Goal: Task Accomplishment & Management: Manage account settings

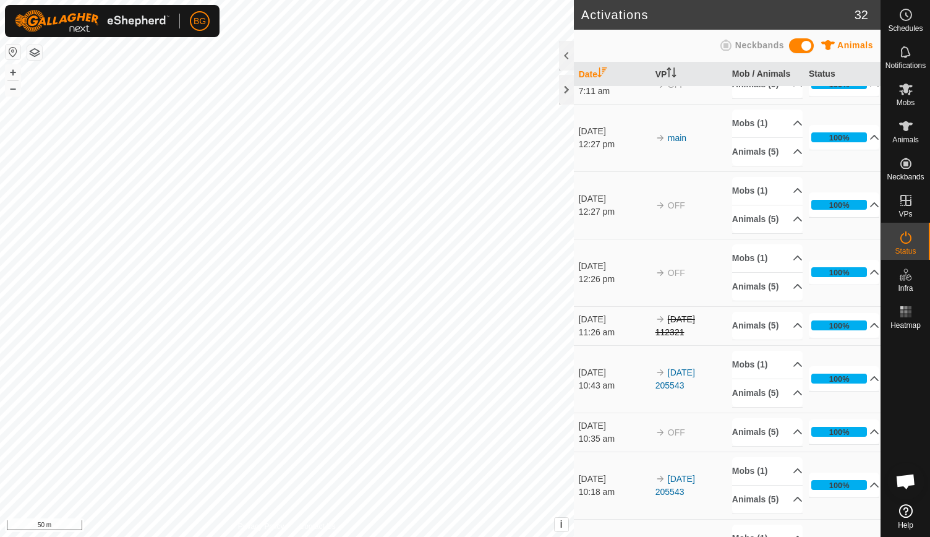
scroll to position [1310, 0]
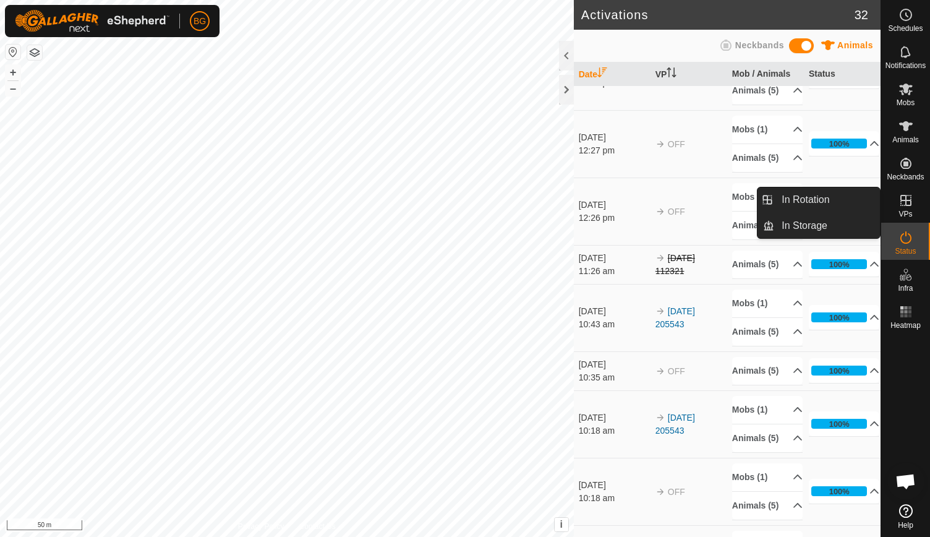
click at [911, 200] on icon at bounding box center [906, 200] width 15 height 15
click at [835, 195] on link "In Rotation" at bounding box center [828, 199] width 106 height 25
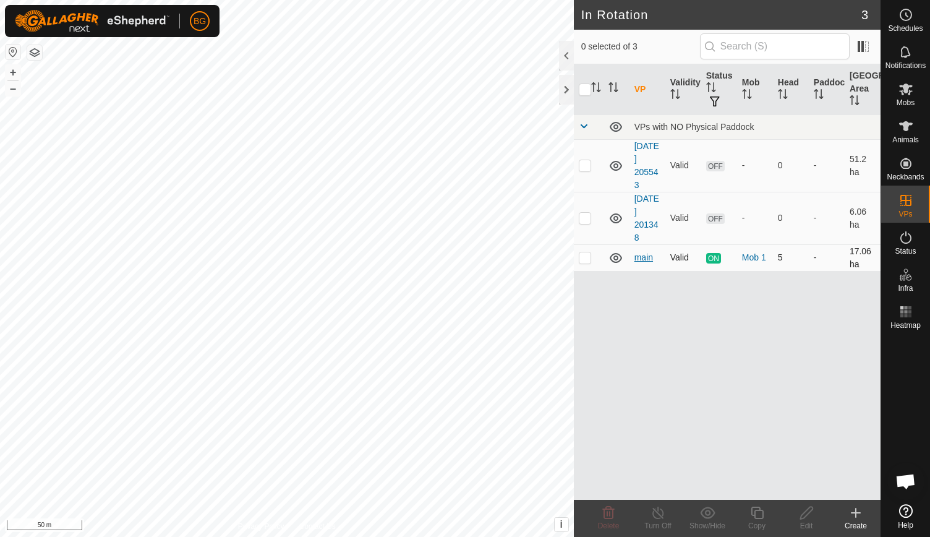
click at [642, 257] on link "main" at bounding box center [644, 257] width 19 height 10
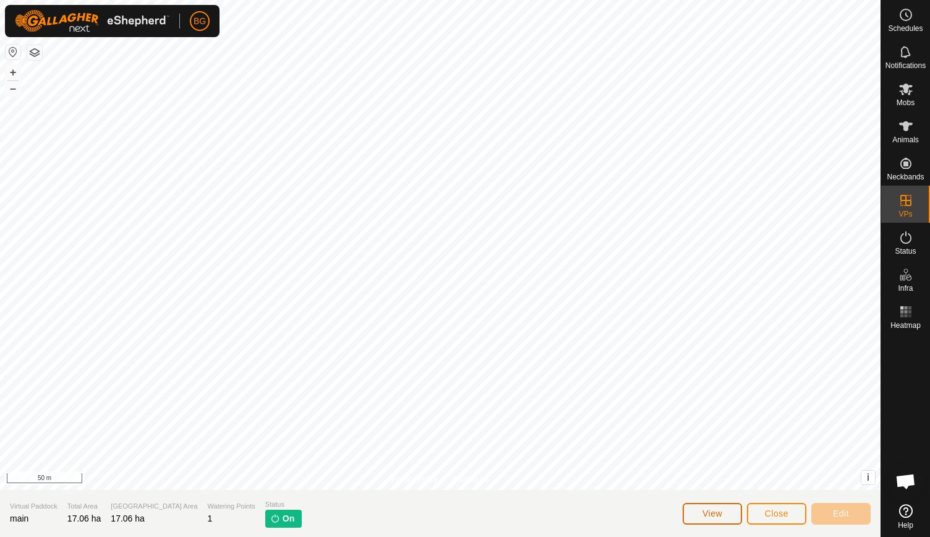
click at [706, 515] on span "View" at bounding box center [713, 514] width 20 height 10
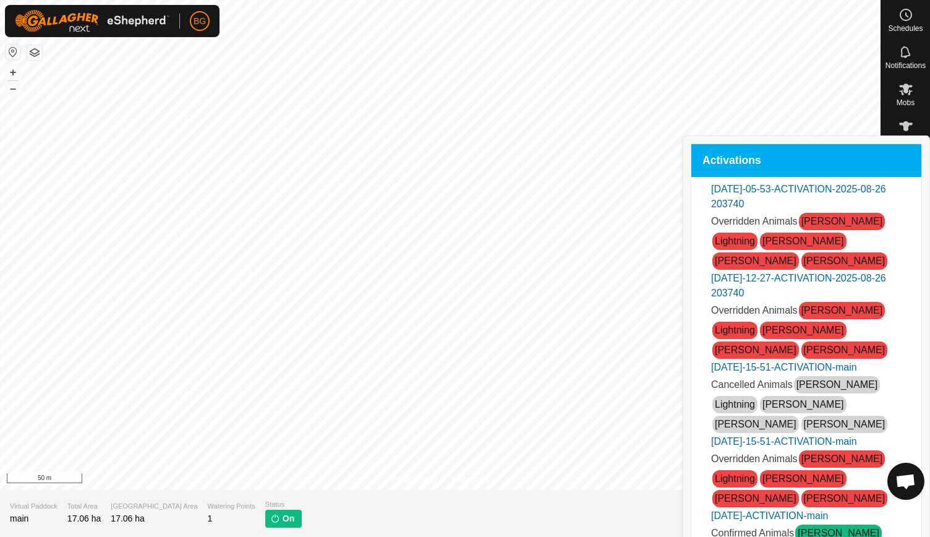
click at [768, 514] on span "Close" at bounding box center [777, 514] width 24 height 10
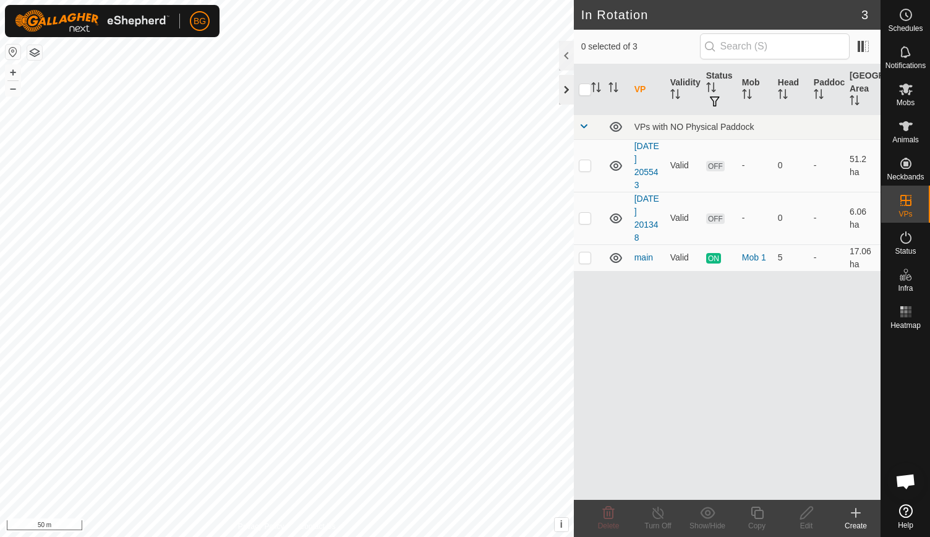
click at [567, 93] on div at bounding box center [566, 90] width 15 height 30
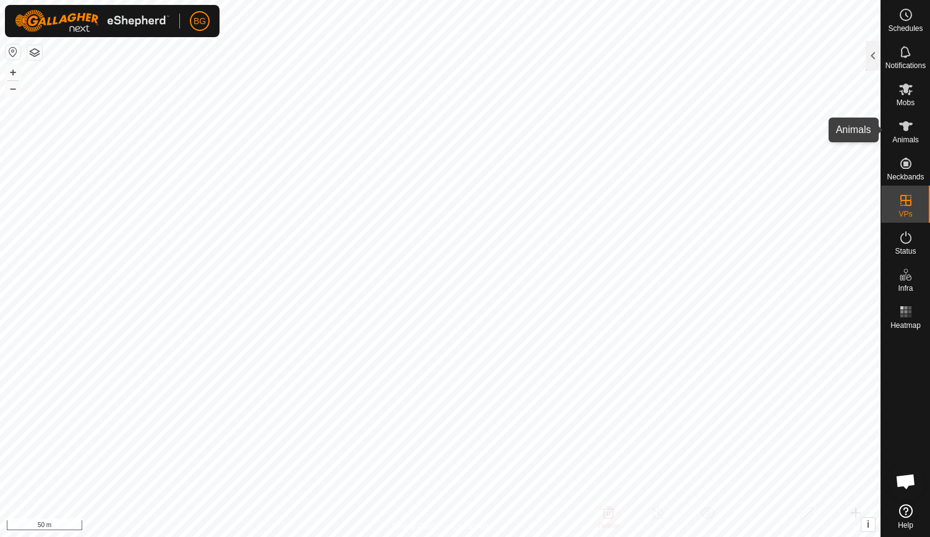
click at [913, 128] on icon at bounding box center [906, 126] width 15 height 15
click at [868, 54] on div at bounding box center [873, 56] width 15 height 30
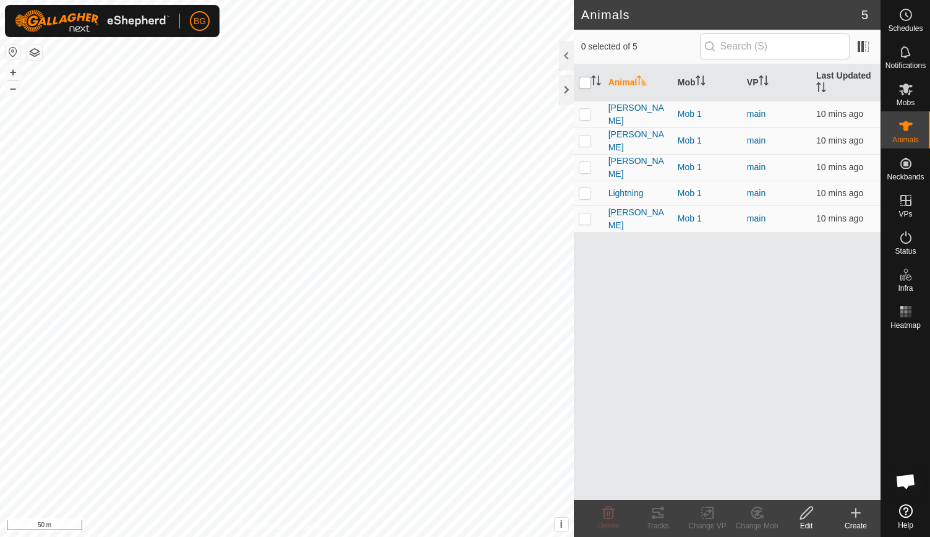
click at [587, 80] on input "checkbox" at bounding box center [585, 83] width 12 height 12
checkbox input "true"
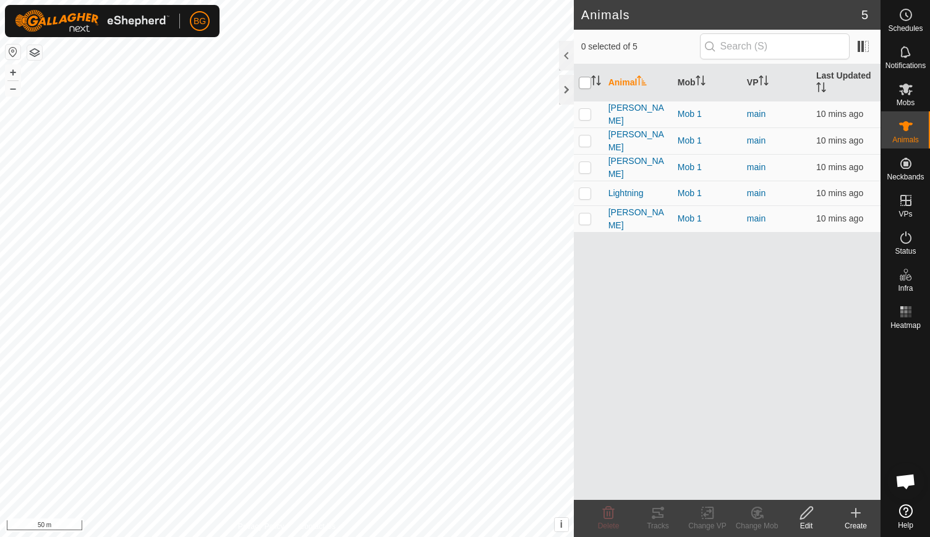
checkbox input "true"
click at [582, 79] on input "checkbox" at bounding box center [585, 83] width 12 height 12
checkbox input "false"
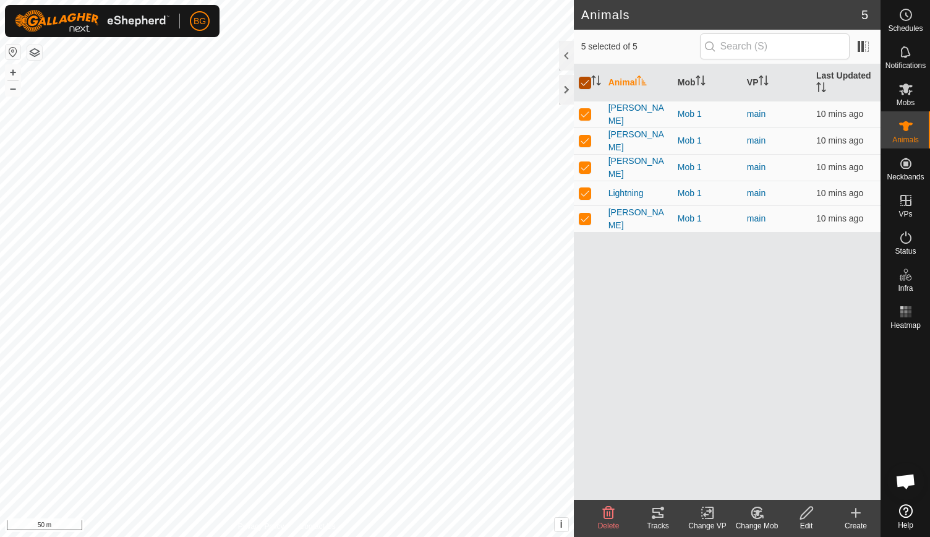
checkbox input "false"
click at [569, 85] on div at bounding box center [566, 90] width 15 height 30
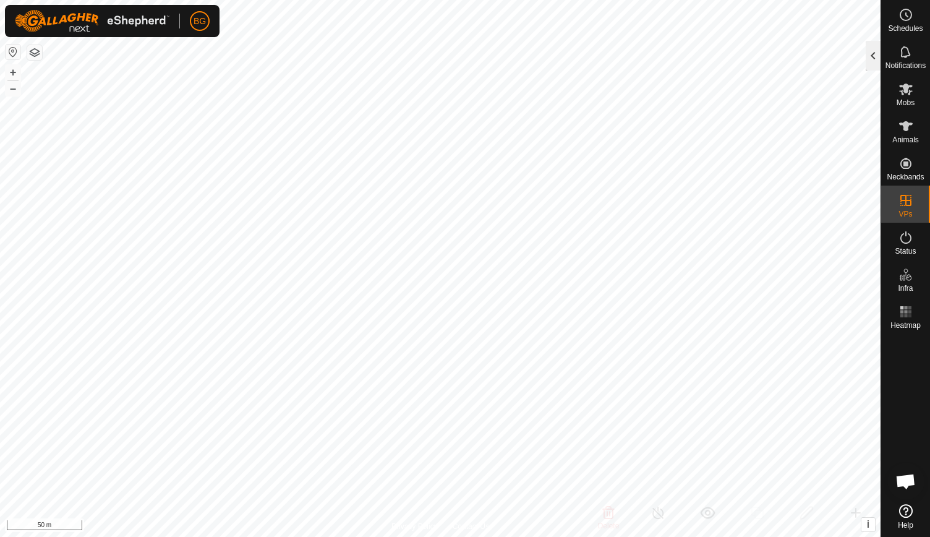
click at [869, 54] on div at bounding box center [873, 56] width 15 height 30
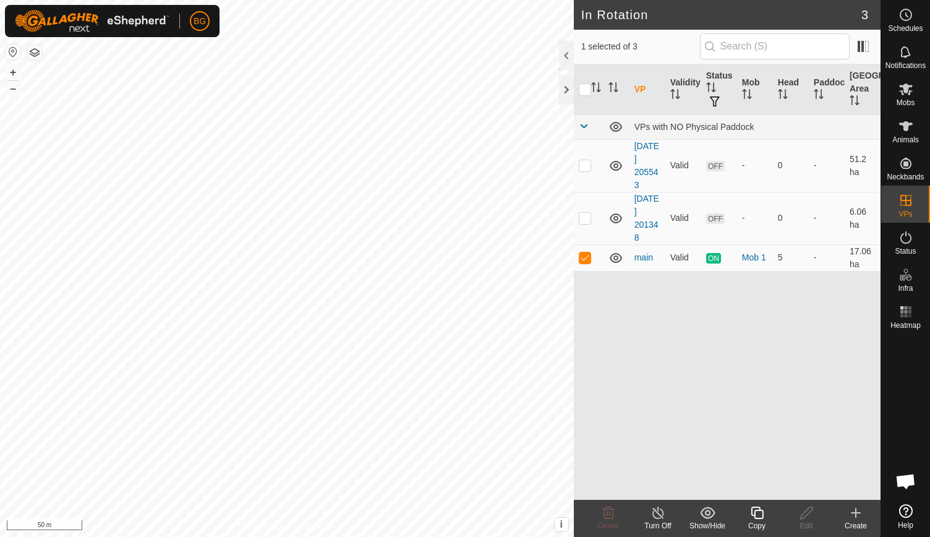
click at [658, 517] on icon at bounding box center [658, 512] width 15 height 15
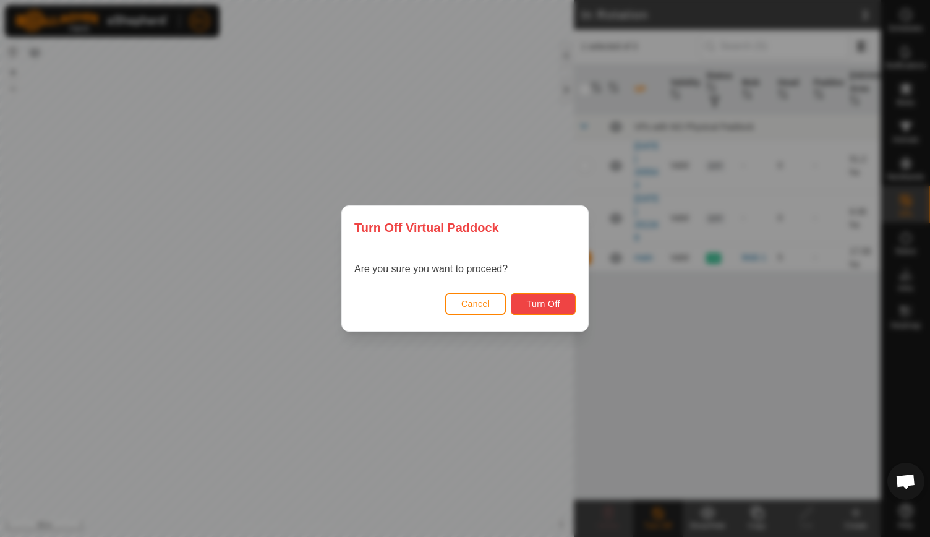
click at [532, 304] on span "Turn Off" at bounding box center [543, 304] width 34 height 10
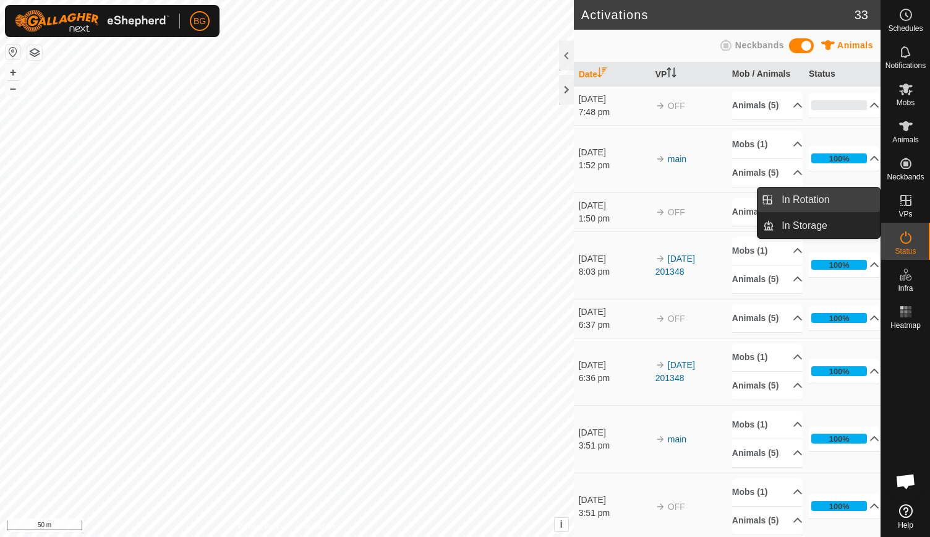
click at [808, 198] on link "In Rotation" at bounding box center [828, 199] width 106 height 25
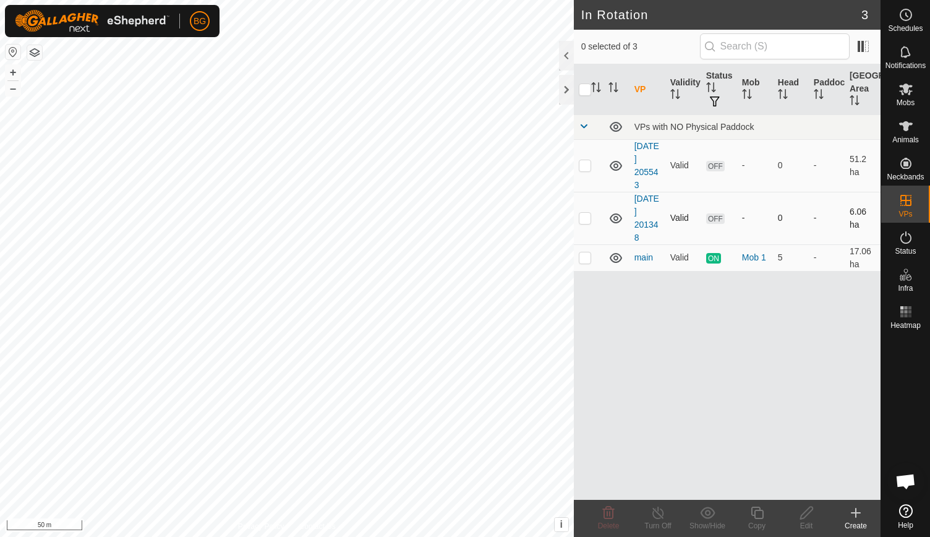
click at [619, 212] on icon at bounding box center [616, 218] width 15 height 15
click at [616, 161] on icon at bounding box center [616, 165] width 15 height 15
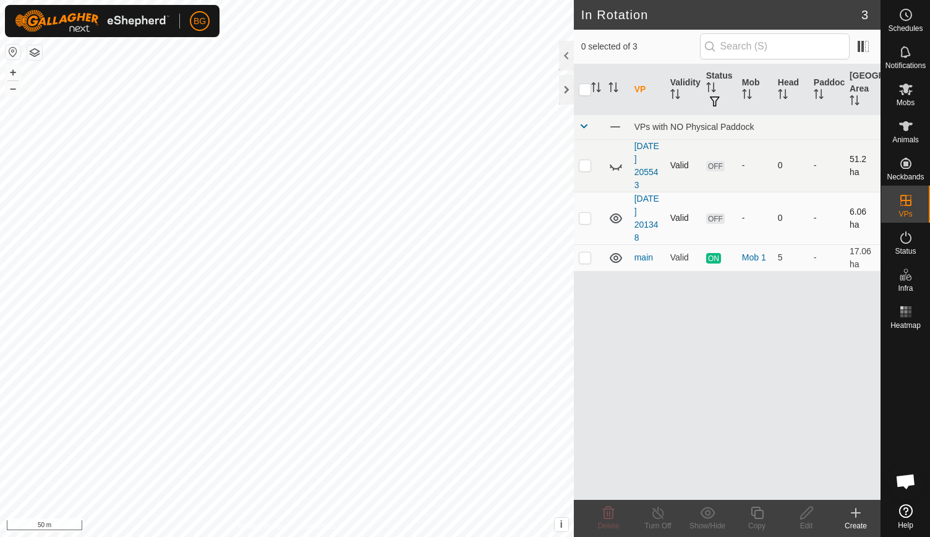
click at [616, 161] on icon at bounding box center [616, 165] width 15 height 15
click at [616, 256] on icon at bounding box center [616, 258] width 15 height 15
click at [615, 216] on icon at bounding box center [616, 218] width 15 height 15
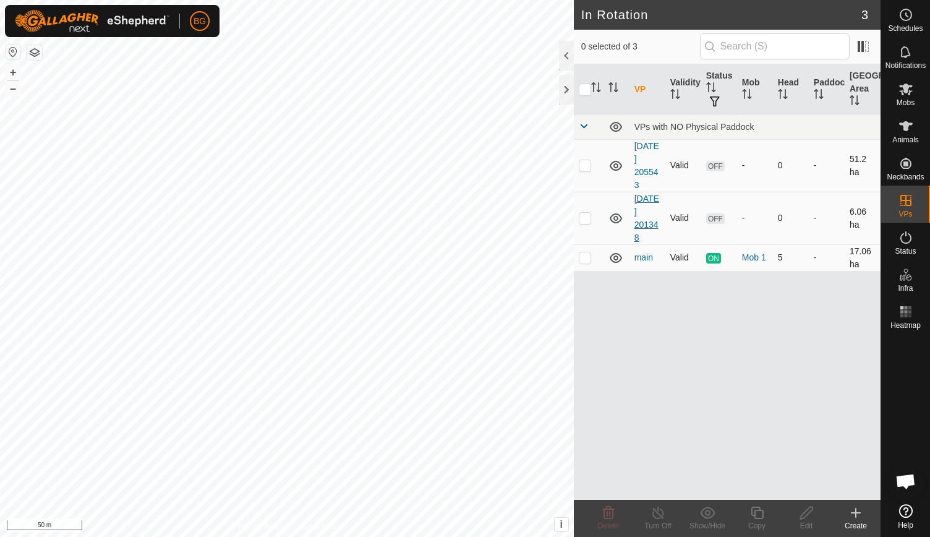
click at [647, 212] on link "[DATE] 201348" at bounding box center [647, 218] width 25 height 49
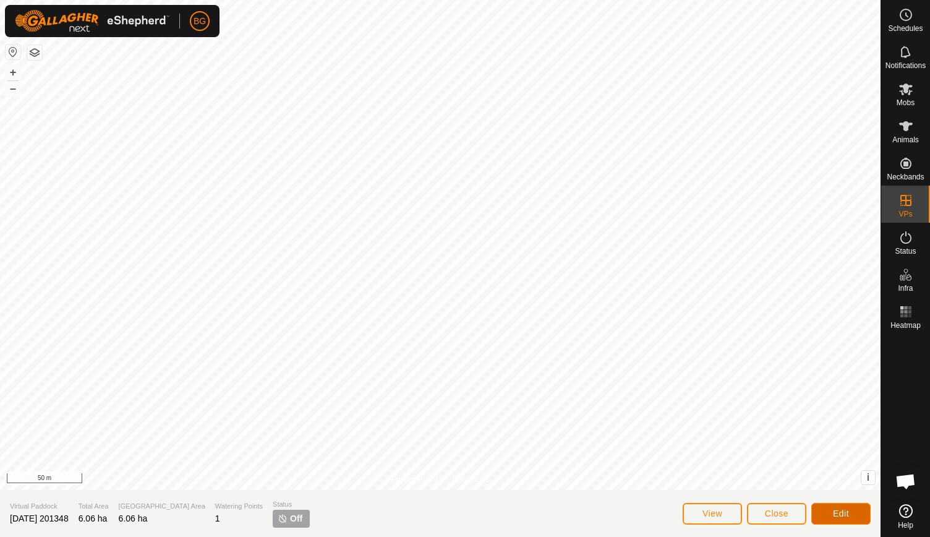
click at [839, 515] on span "Edit" at bounding box center [841, 514] width 16 height 10
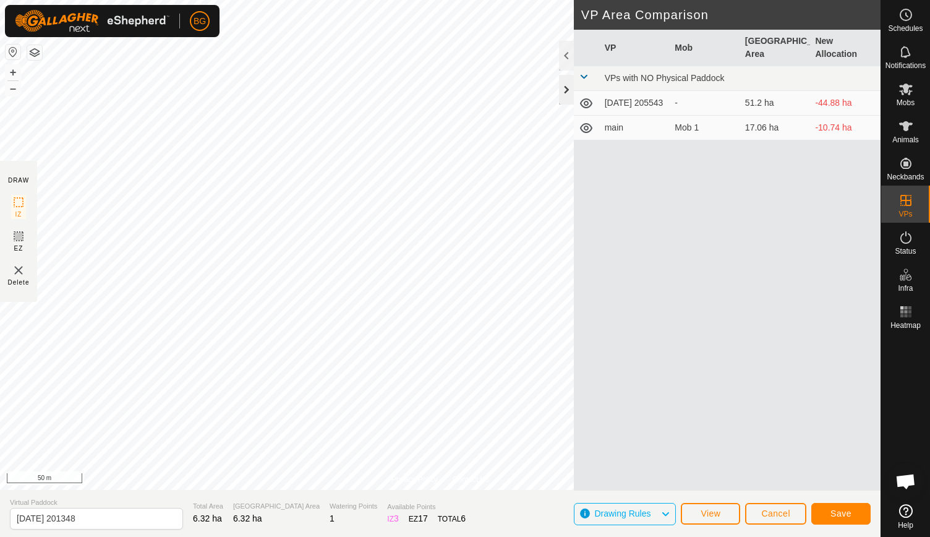
click at [570, 91] on div at bounding box center [566, 90] width 15 height 30
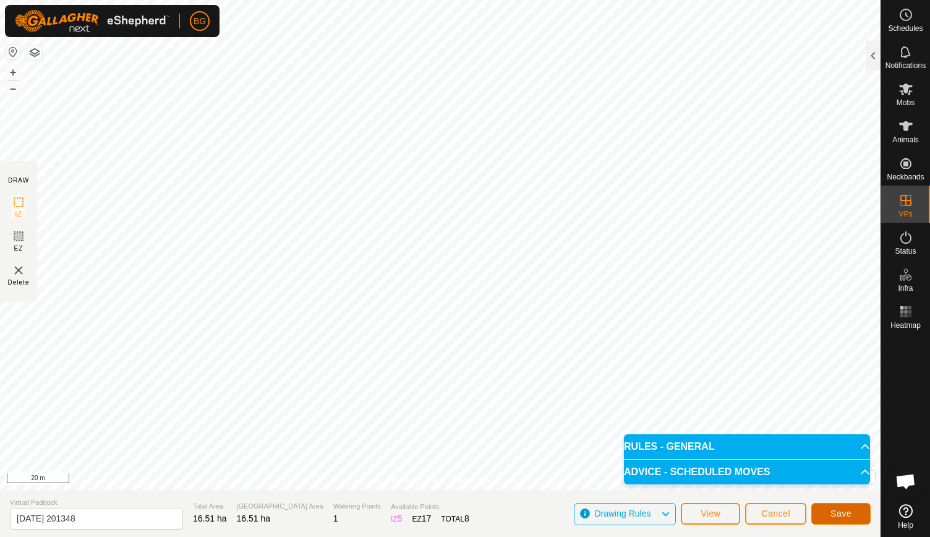
click at [844, 515] on span "Save" at bounding box center [841, 514] width 21 height 10
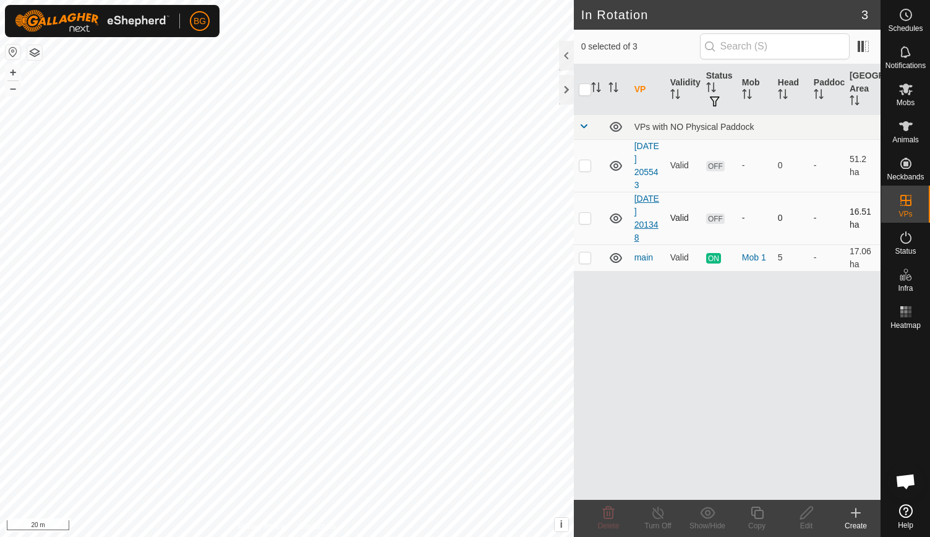
click at [642, 215] on link "[DATE] 201348" at bounding box center [647, 218] width 25 height 49
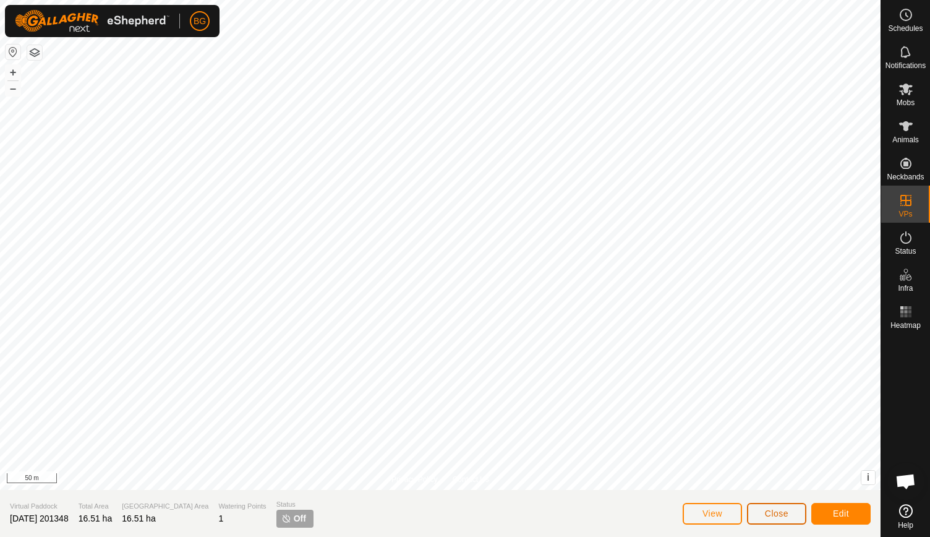
click at [778, 509] on span "Close" at bounding box center [777, 514] width 24 height 10
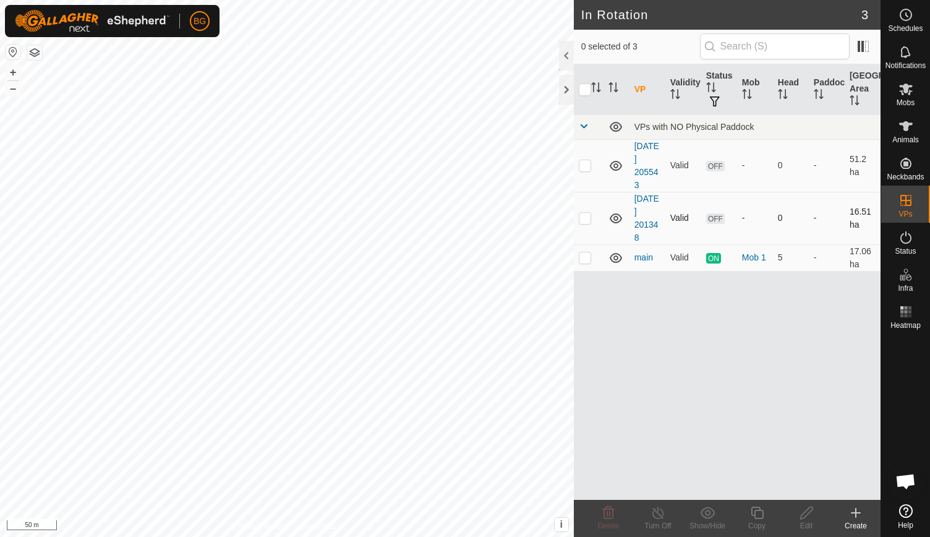
click at [614, 213] on icon at bounding box center [616, 218] width 15 height 15
click at [641, 208] on link "[DATE] 201348" at bounding box center [647, 218] width 25 height 49
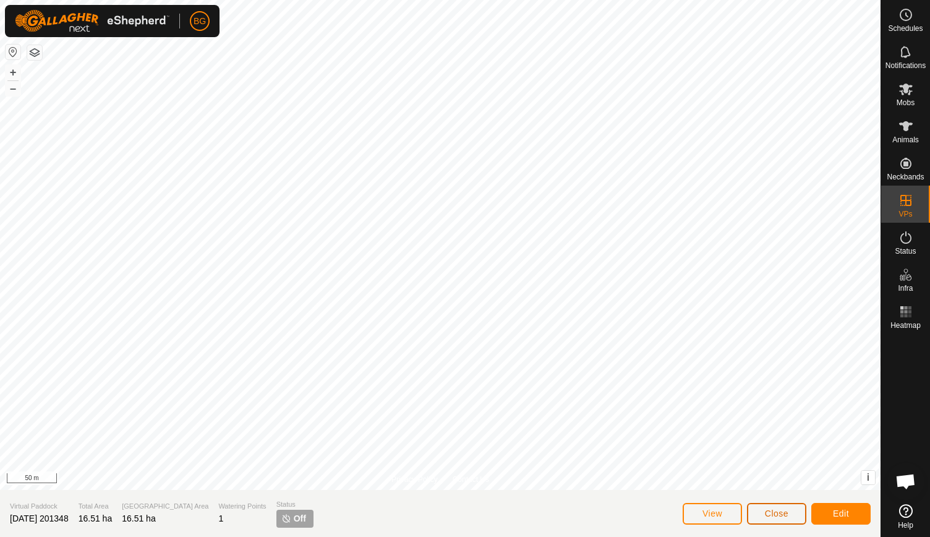
click at [789, 512] on button "Close" at bounding box center [776, 514] width 59 height 22
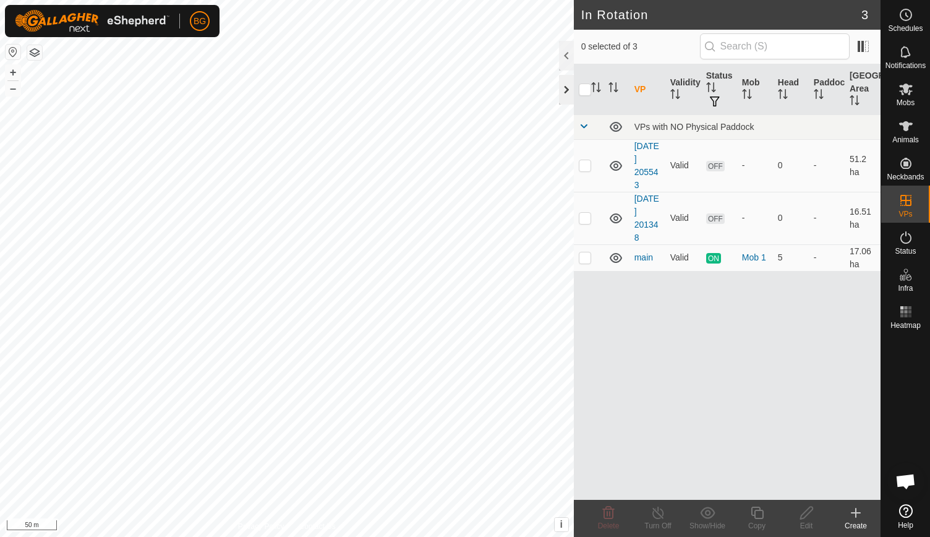
click at [566, 85] on div at bounding box center [566, 90] width 15 height 30
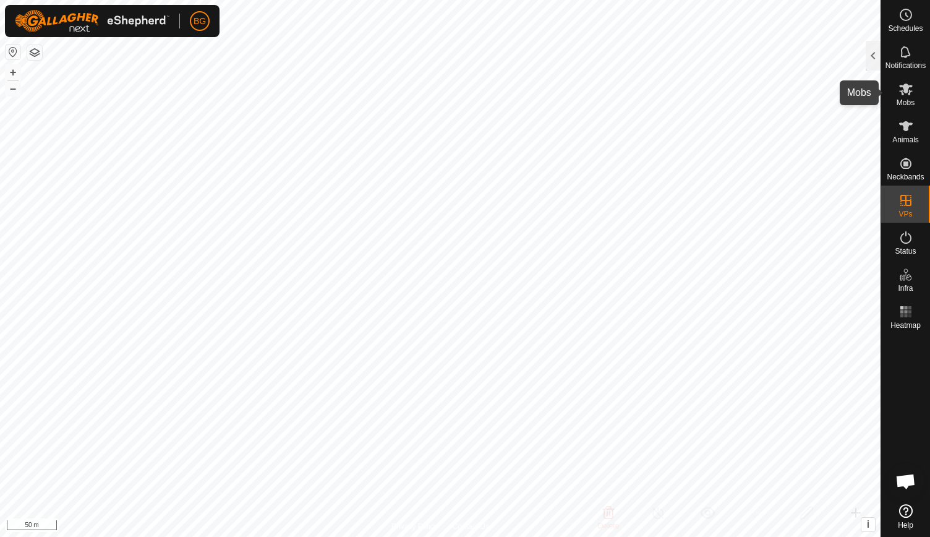
click at [907, 99] on span "Mobs" at bounding box center [906, 102] width 18 height 7
click at [879, 54] on div at bounding box center [873, 56] width 15 height 30
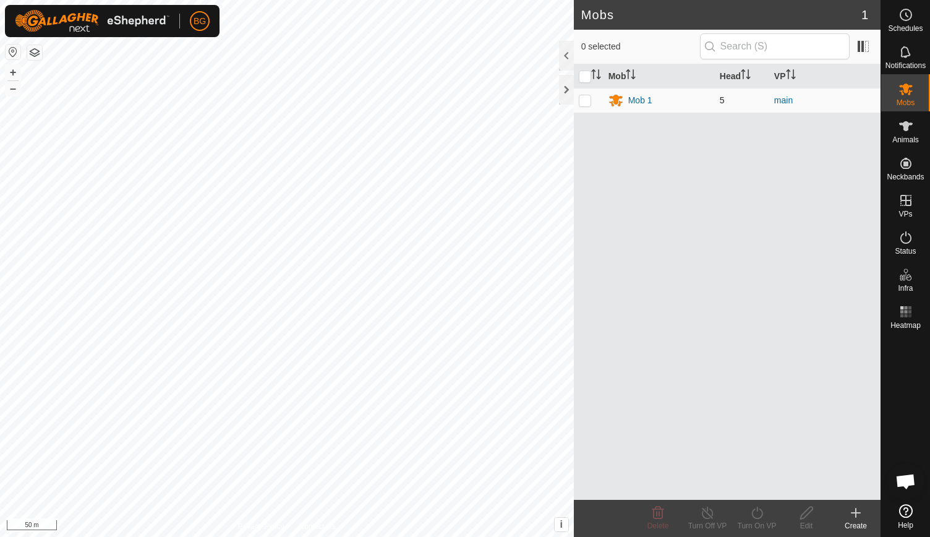
click at [582, 99] on p-checkbox at bounding box center [585, 100] width 12 height 10
checkbox input "true"
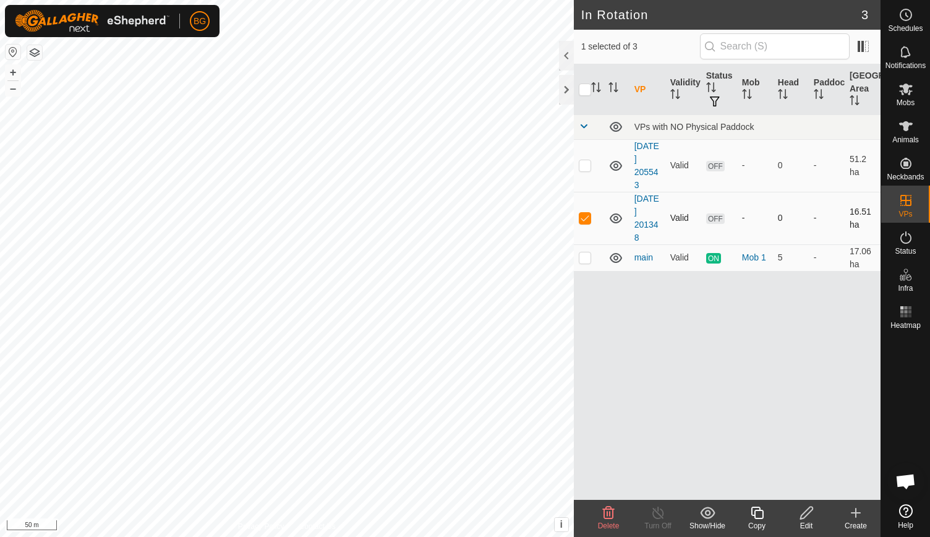
click at [614, 215] on icon at bounding box center [616, 218] width 15 height 15
click at [586, 215] on p-checkbox at bounding box center [585, 218] width 12 height 10
checkbox input "false"
click at [567, 90] on div at bounding box center [566, 90] width 15 height 30
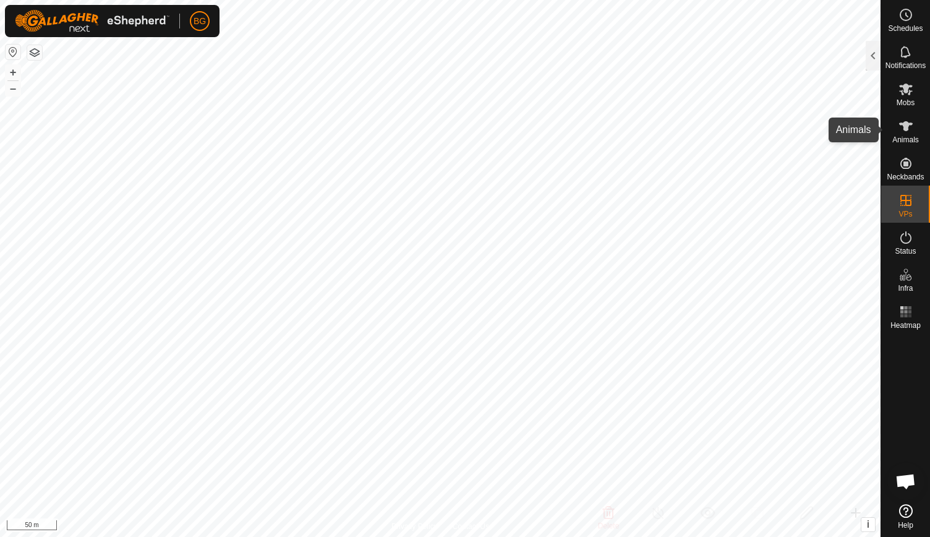
click at [912, 126] on icon at bounding box center [906, 126] width 15 height 15
click at [876, 49] on div at bounding box center [873, 56] width 15 height 30
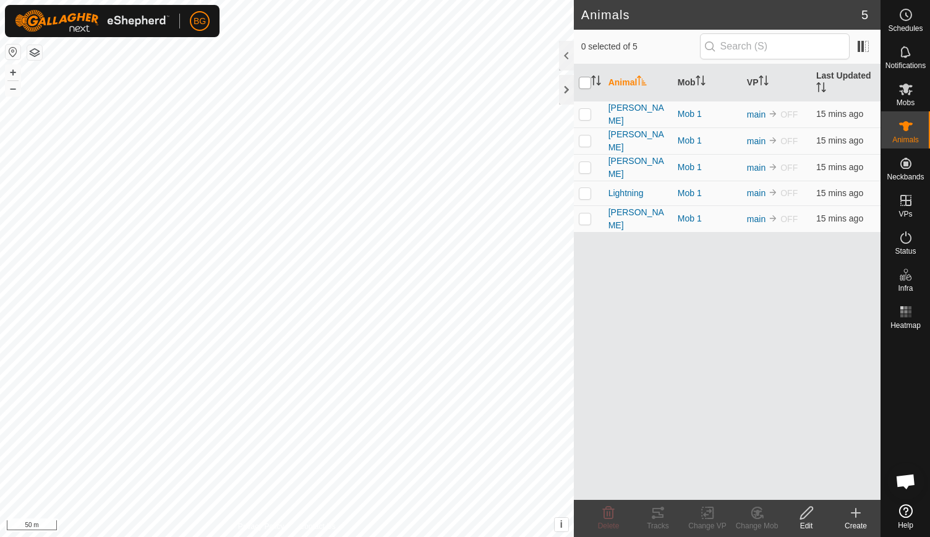
click at [583, 82] on input "checkbox" at bounding box center [585, 83] width 12 height 12
checkbox input "true"
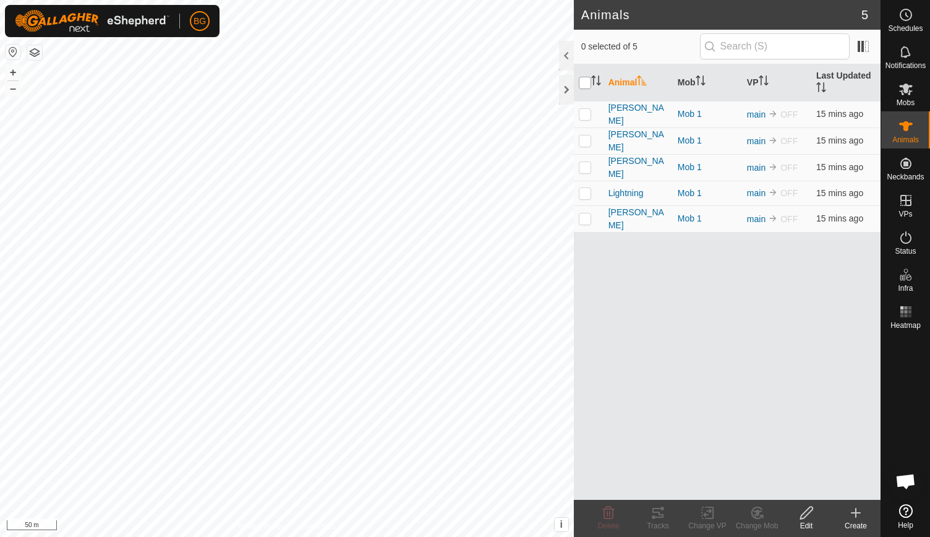
checkbox input "true"
click at [704, 520] on icon at bounding box center [707, 512] width 15 height 15
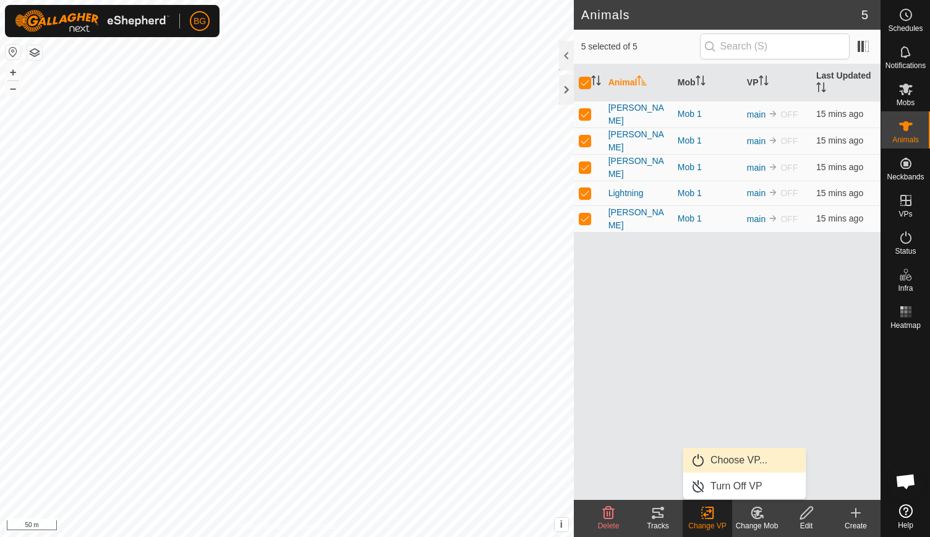
click at [743, 461] on link "Choose VP..." at bounding box center [745, 460] width 122 height 25
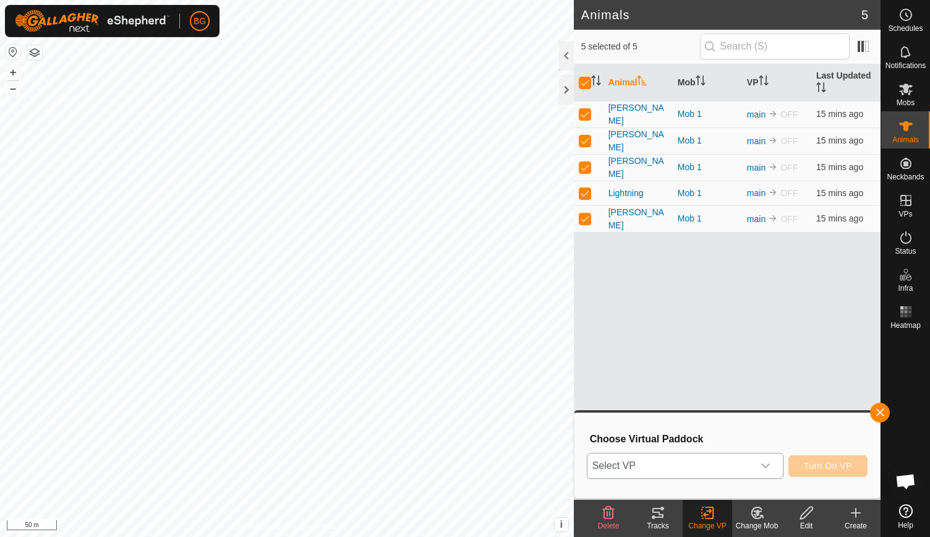
click at [767, 462] on icon "dropdown trigger" at bounding box center [766, 466] width 10 height 10
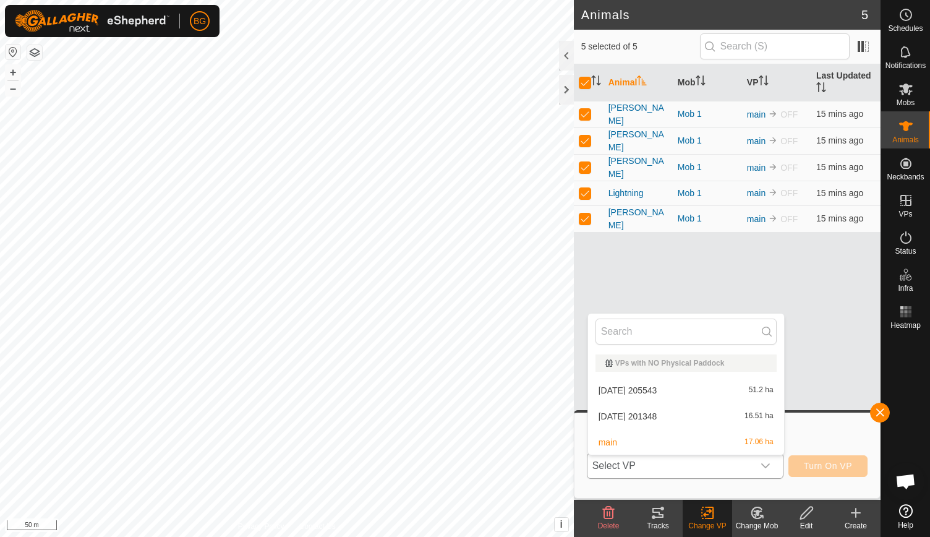
click at [712, 420] on li "[DATE] 201348 16.51 ha" at bounding box center [686, 416] width 196 height 25
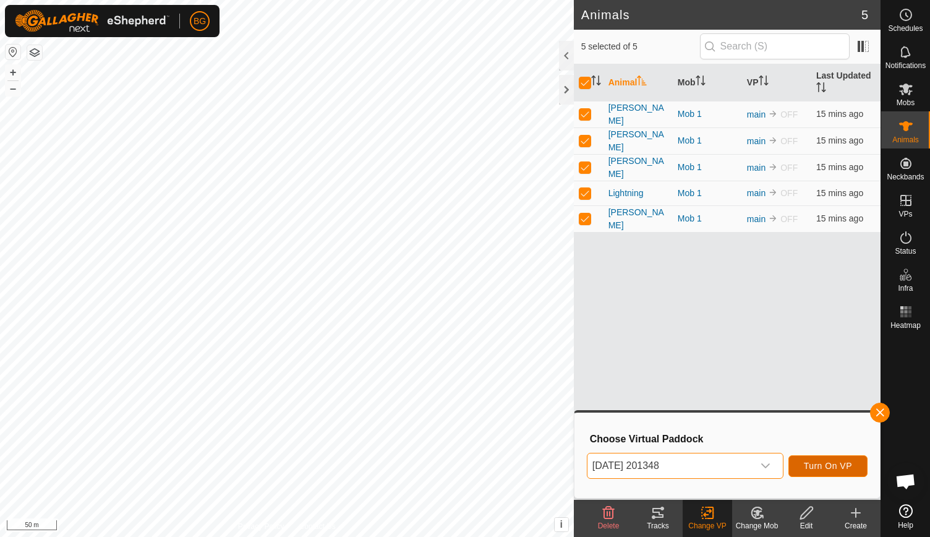
click at [827, 466] on span "Turn On VP" at bounding box center [828, 466] width 48 height 10
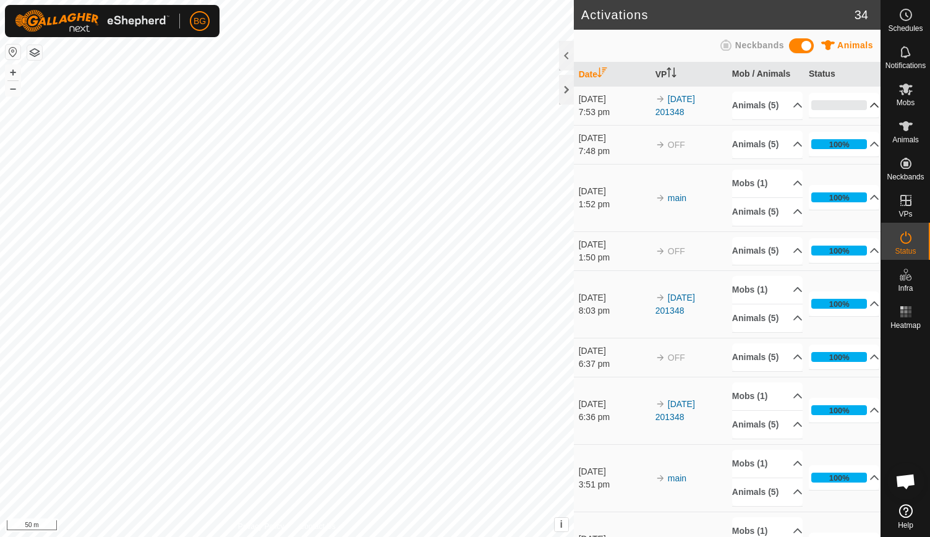
click at [859, 111] on p-accordion-header "0%" at bounding box center [844, 105] width 71 height 25
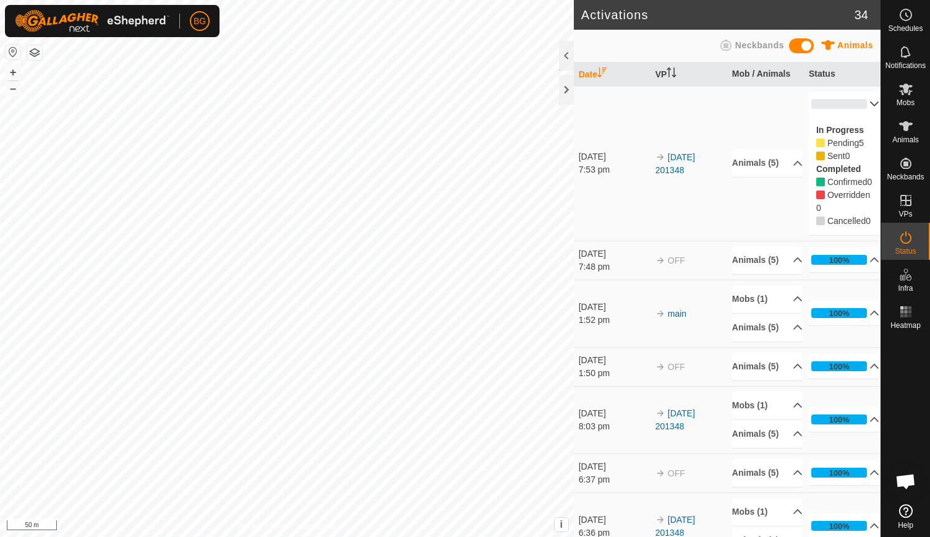
click at [742, 43] on span "Neckbands" at bounding box center [760, 45] width 49 height 10
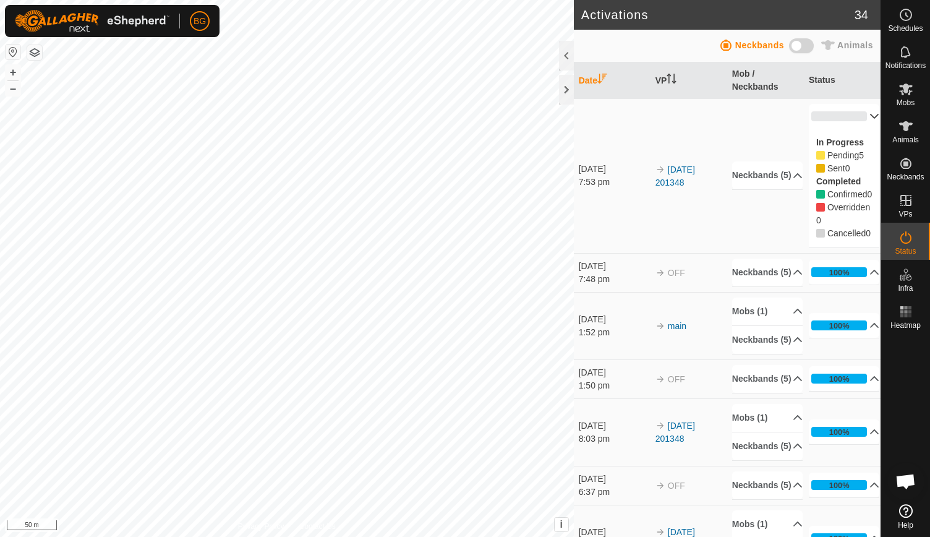
click at [842, 41] on span "Animals" at bounding box center [856, 45] width 36 height 10
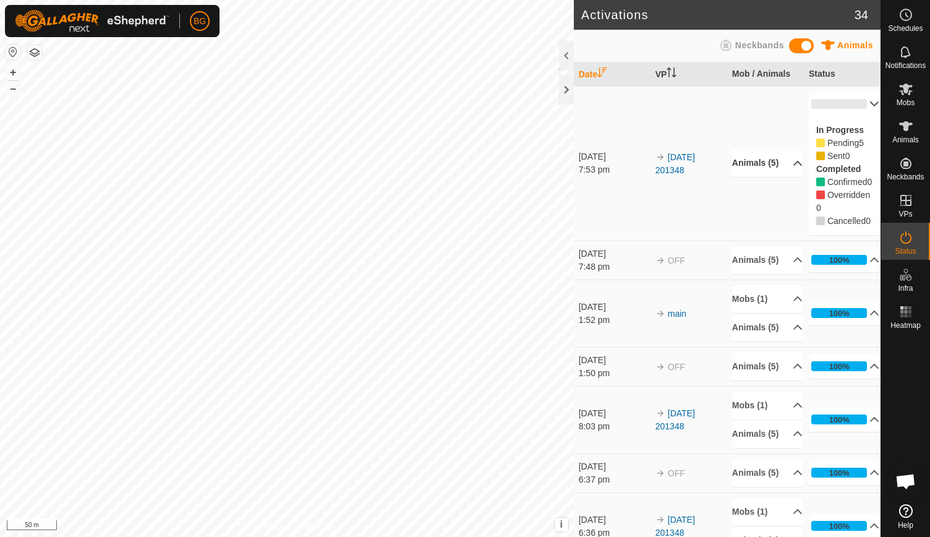
click at [780, 177] on p-accordion-header "Animals (5)" at bounding box center [768, 163] width 71 height 28
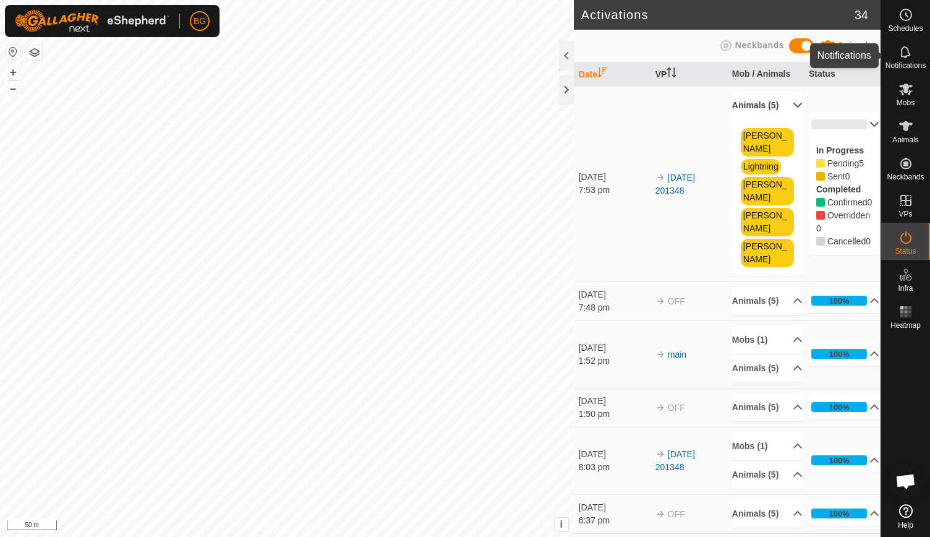
click at [911, 51] on icon at bounding box center [906, 52] width 15 height 15
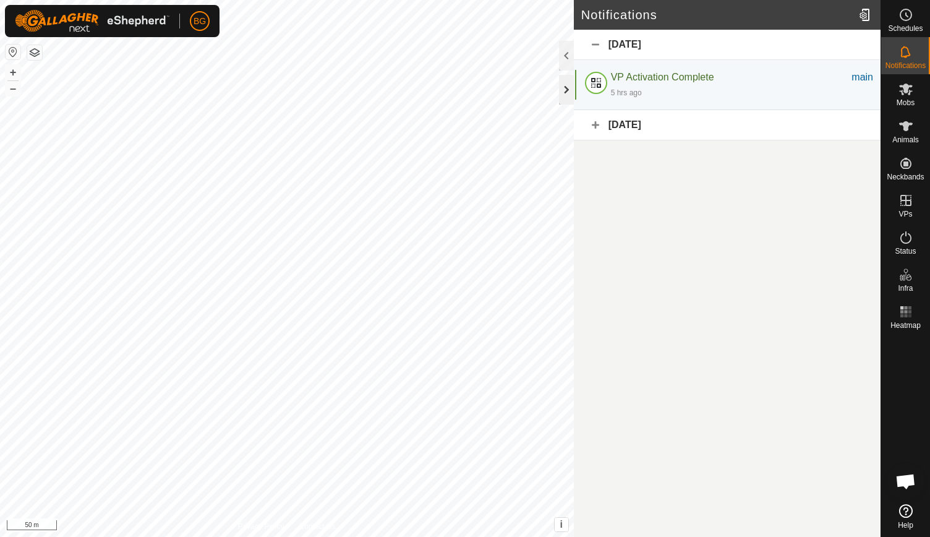
click at [568, 89] on div at bounding box center [566, 90] width 15 height 30
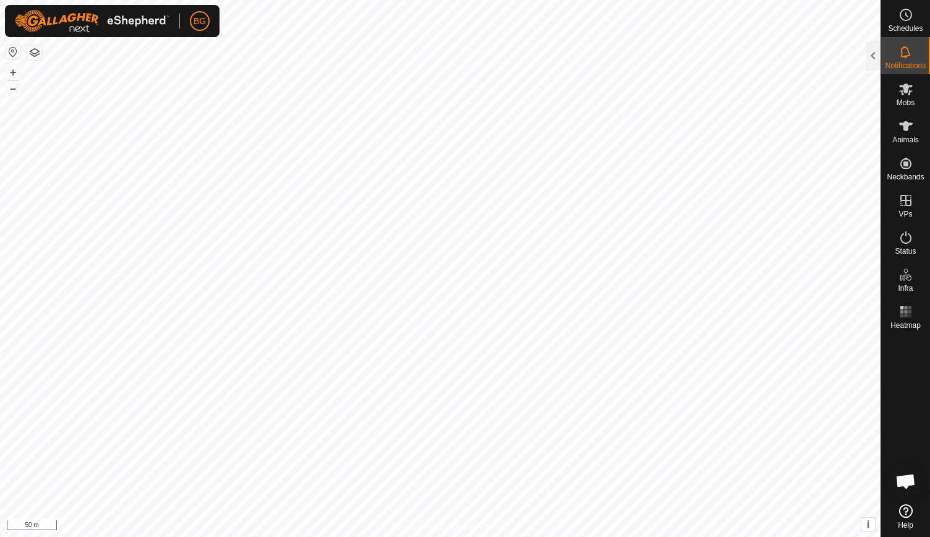
click at [33, 55] on button "button" at bounding box center [34, 52] width 15 height 15
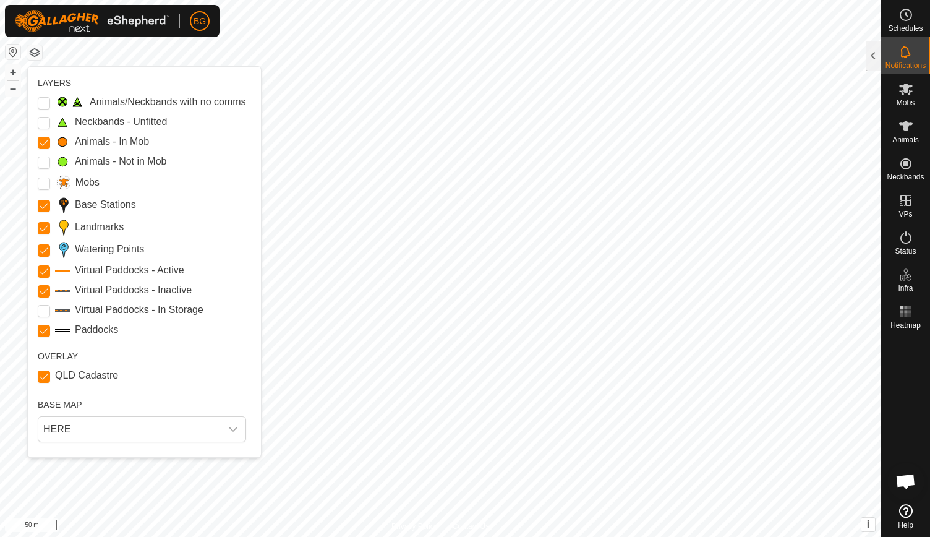
click at [33, 55] on button "button" at bounding box center [34, 52] width 15 height 15
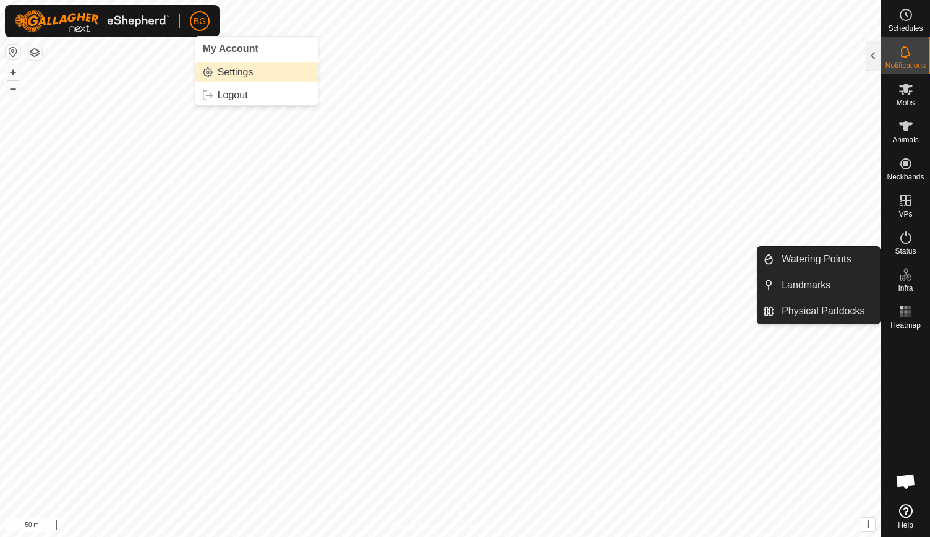
click at [231, 69] on link "Settings" at bounding box center [257, 72] width 122 height 20
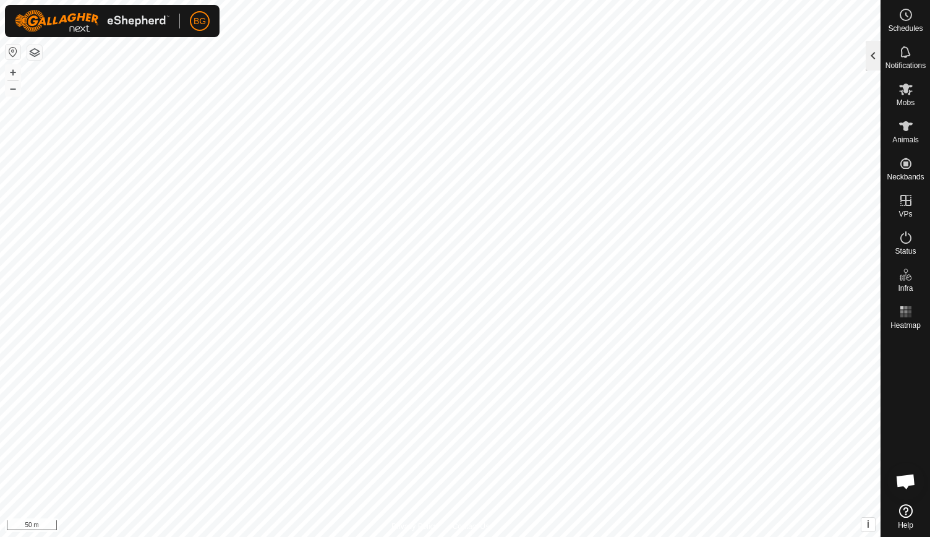
click at [874, 54] on div at bounding box center [873, 56] width 15 height 30
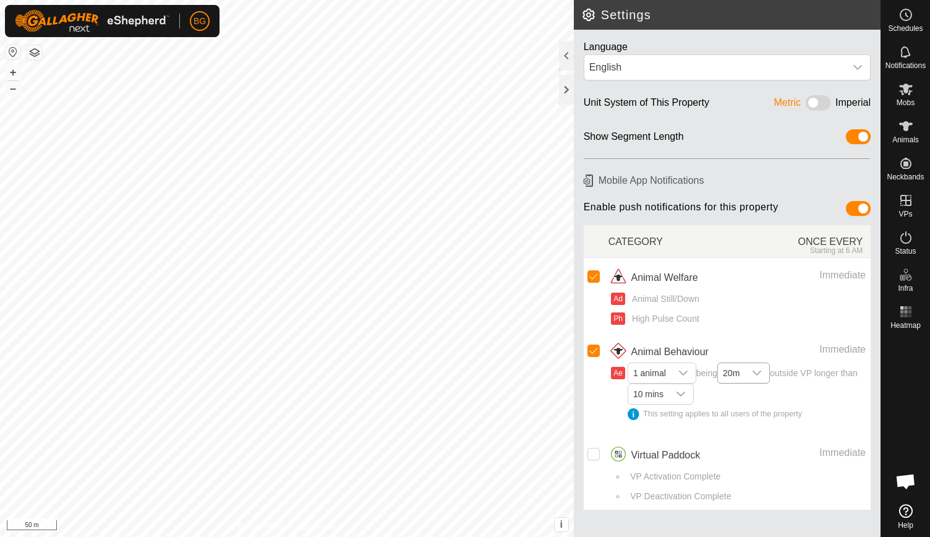
click at [762, 368] on icon "dropdown trigger" at bounding box center [757, 373] width 10 height 10
click at [735, 369] on span "20m" at bounding box center [731, 373] width 27 height 20
click at [591, 452] on input "checkbox" at bounding box center [594, 454] width 12 height 12
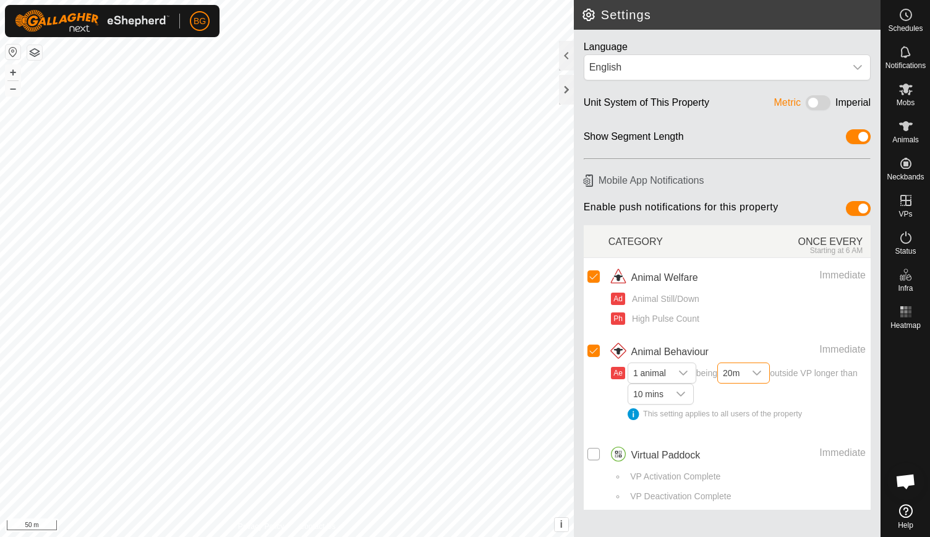
checkbox input "true"
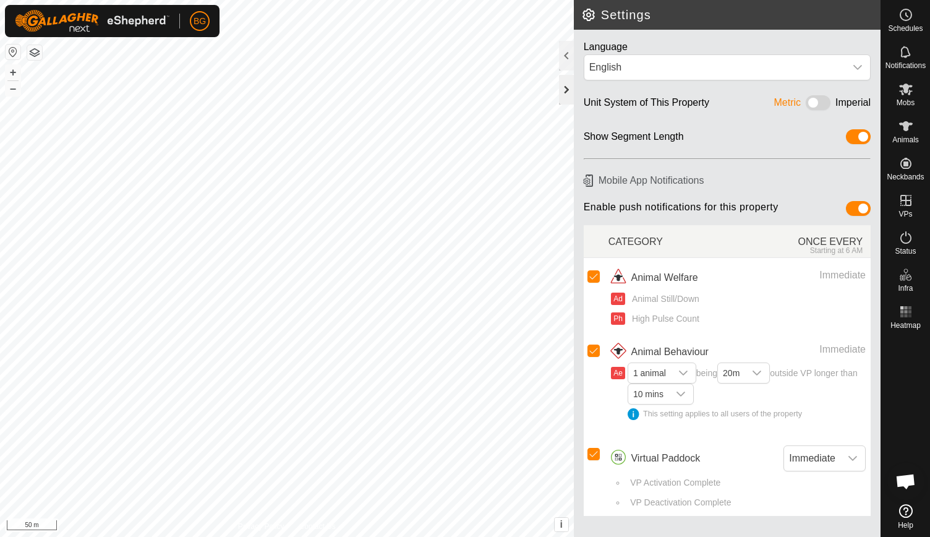
click at [564, 88] on div at bounding box center [566, 90] width 15 height 30
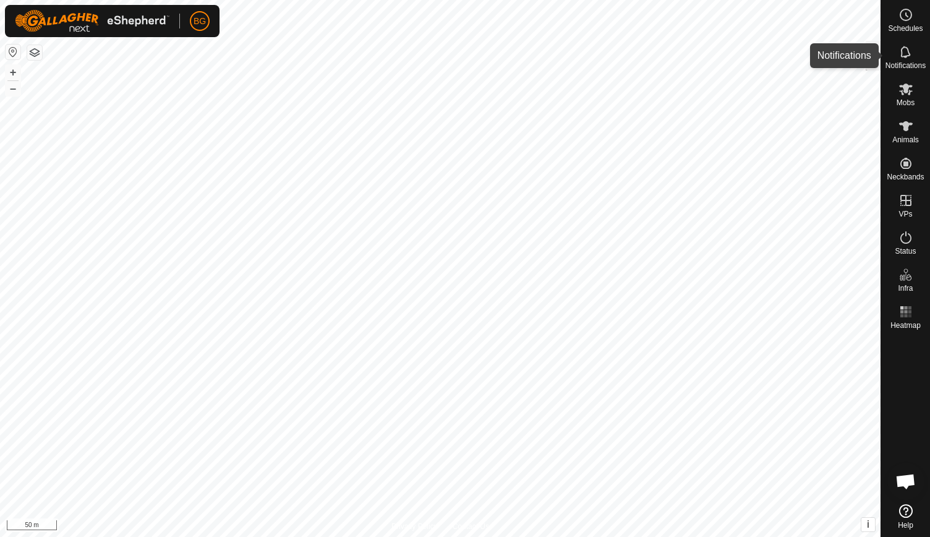
click at [903, 59] on icon at bounding box center [906, 52] width 15 height 15
click at [874, 54] on div at bounding box center [873, 56] width 15 height 30
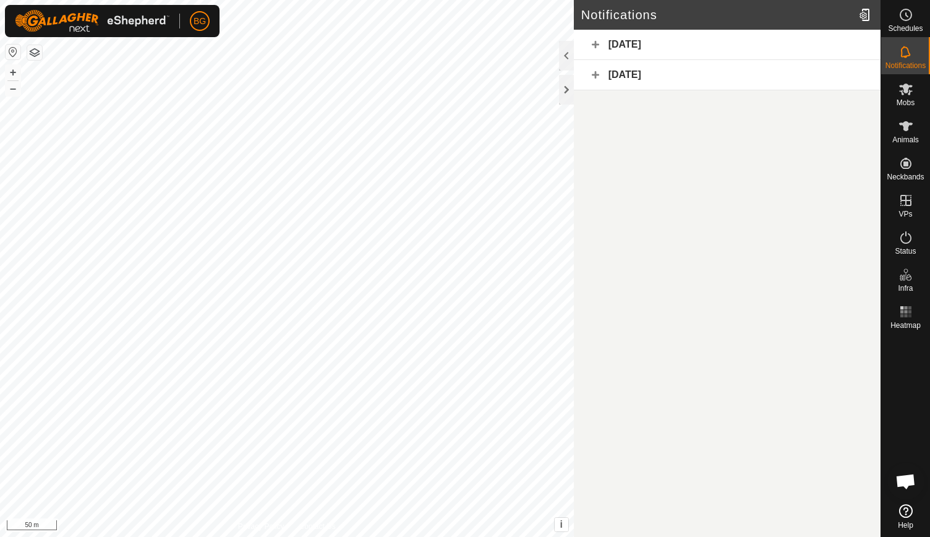
click at [595, 44] on div "Today" at bounding box center [727, 45] width 307 height 30
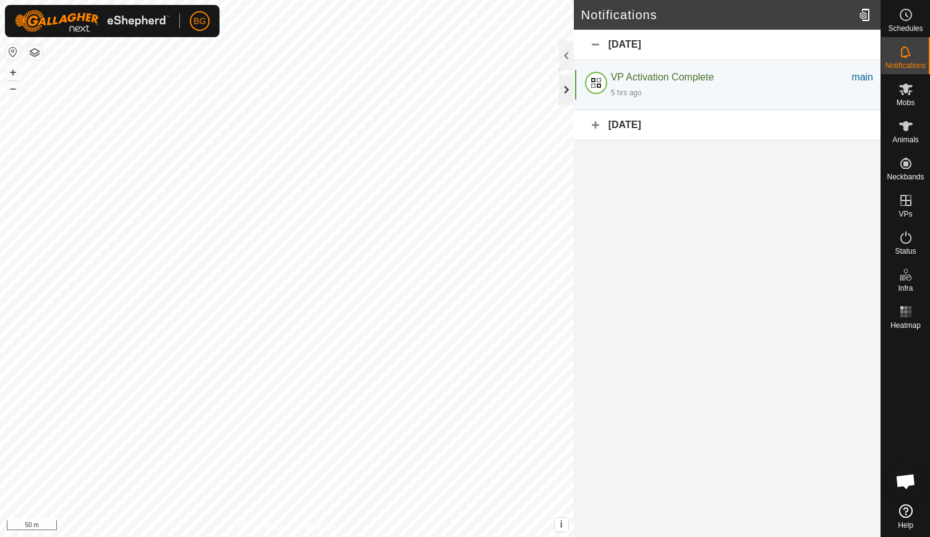
click at [568, 88] on div at bounding box center [566, 90] width 15 height 30
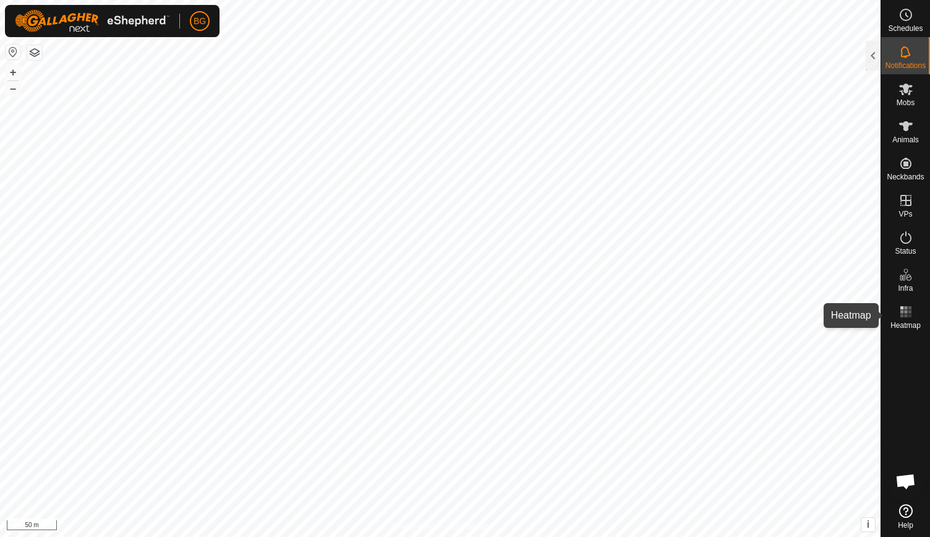
click at [907, 317] on rect at bounding box center [906, 315] width 3 height 3
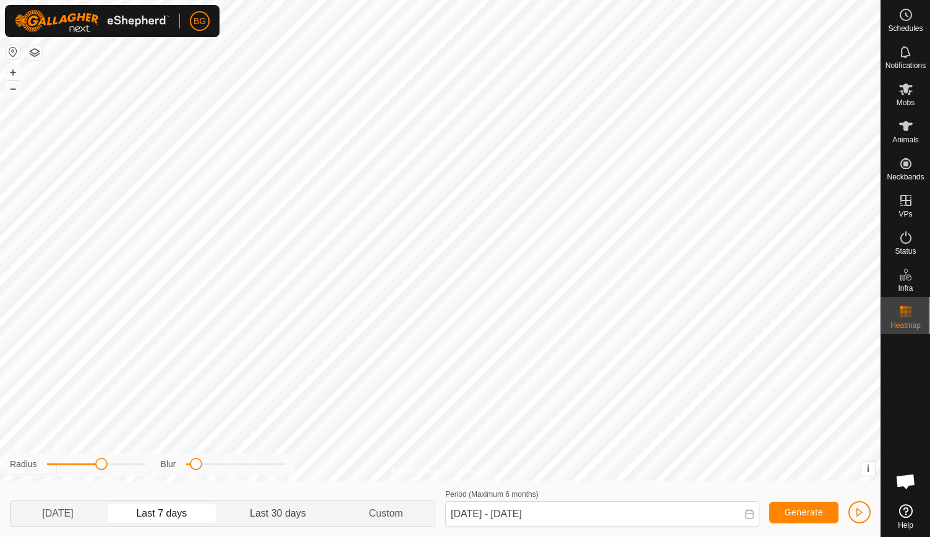
click at [282, 513] on p-togglebutton "Last 30 days" at bounding box center [278, 514] width 119 height 26
click at [171, 510] on p-togglebutton "Last 7 days" at bounding box center [162, 514] width 114 height 26
type input "[DATE] - [DATE]"
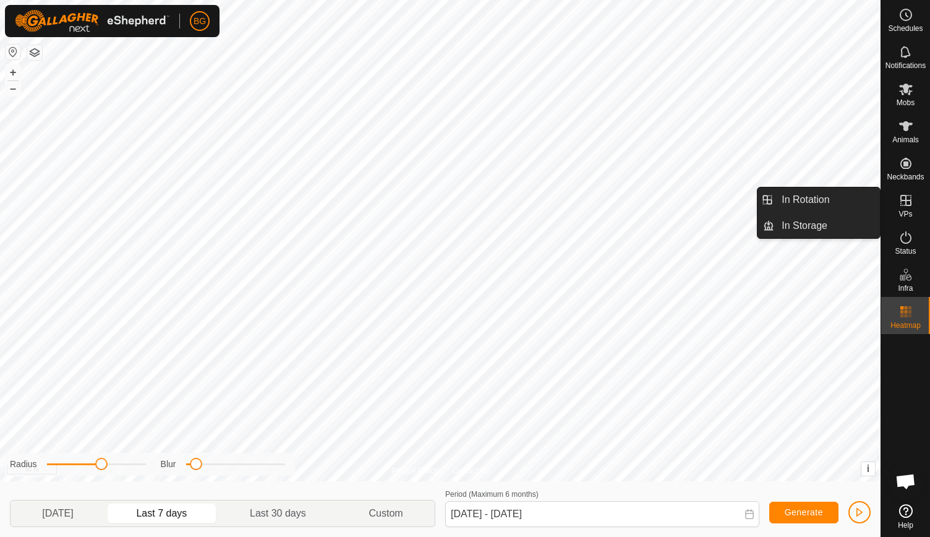
scroll to position [1815, 0]
click at [908, 208] on es-virtualpaddocks-svg-icon at bounding box center [906, 201] width 22 height 20
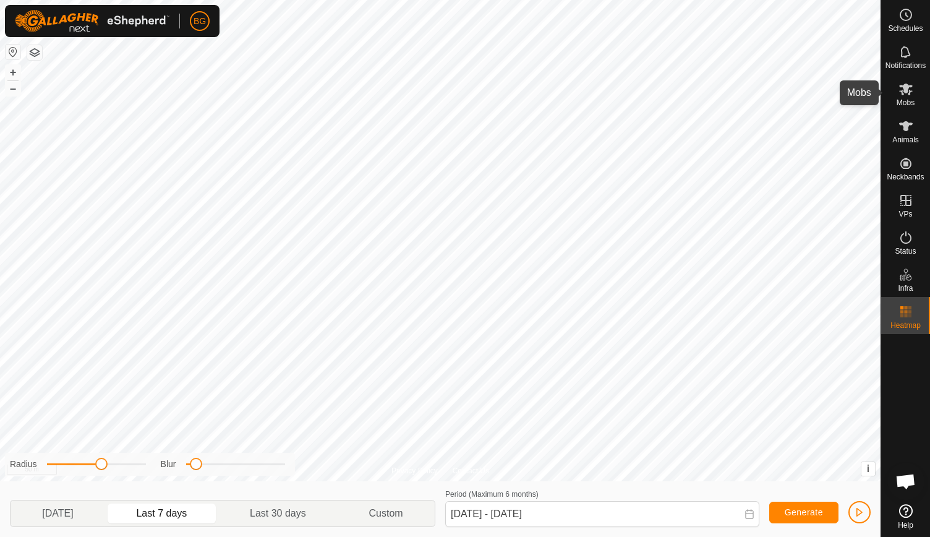
click at [908, 92] on icon at bounding box center [906, 89] width 15 height 15
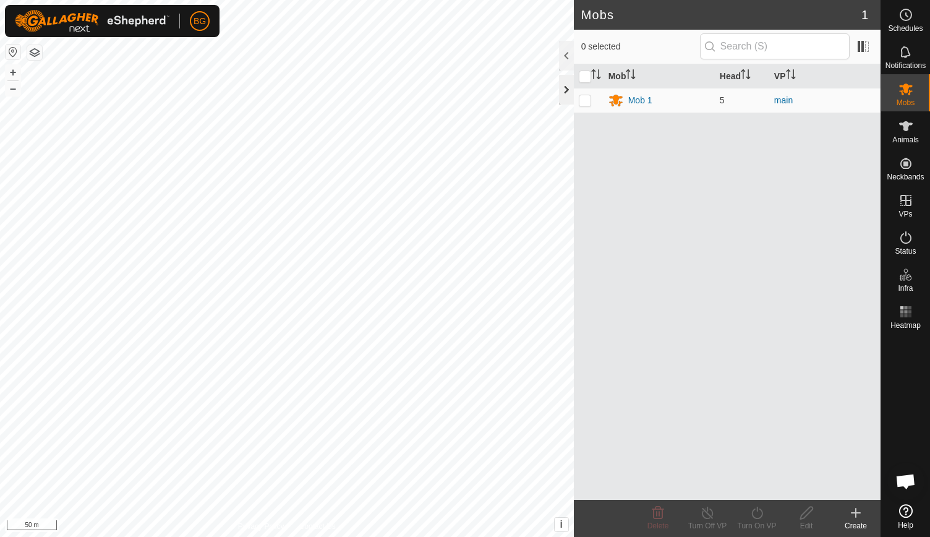
click at [562, 92] on div at bounding box center [566, 90] width 15 height 30
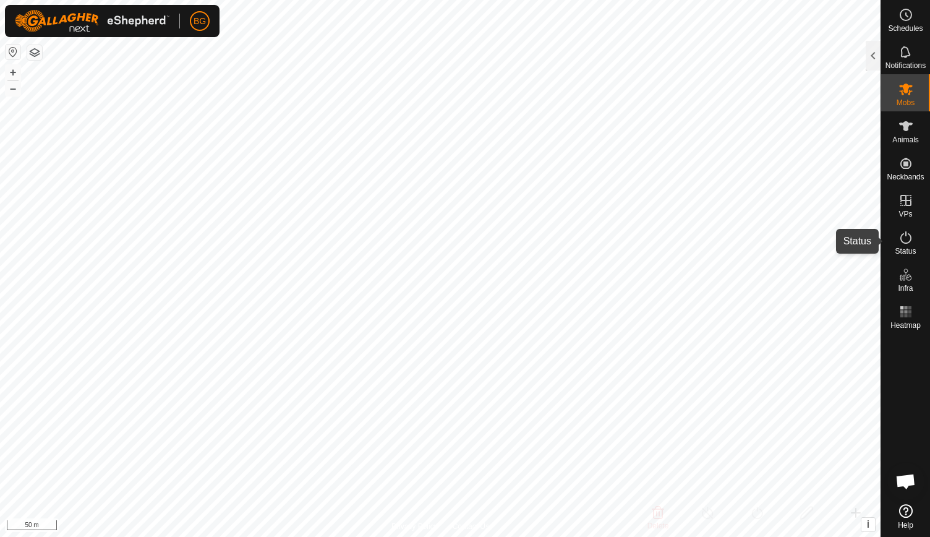
click at [901, 237] on icon at bounding box center [906, 237] width 11 height 12
click at [871, 57] on div at bounding box center [873, 56] width 15 height 30
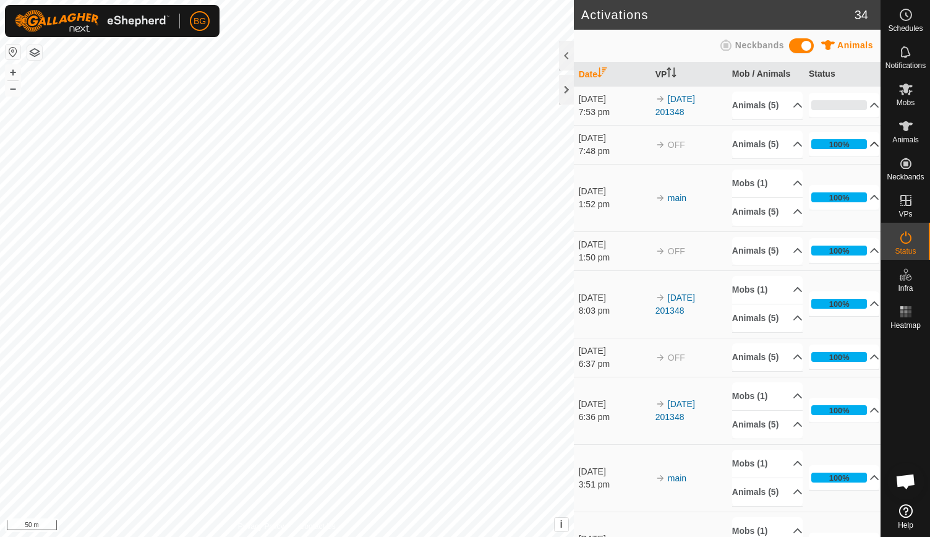
click at [860, 157] on p-accordion-header "100%" at bounding box center [844, 144] width 71 height 25
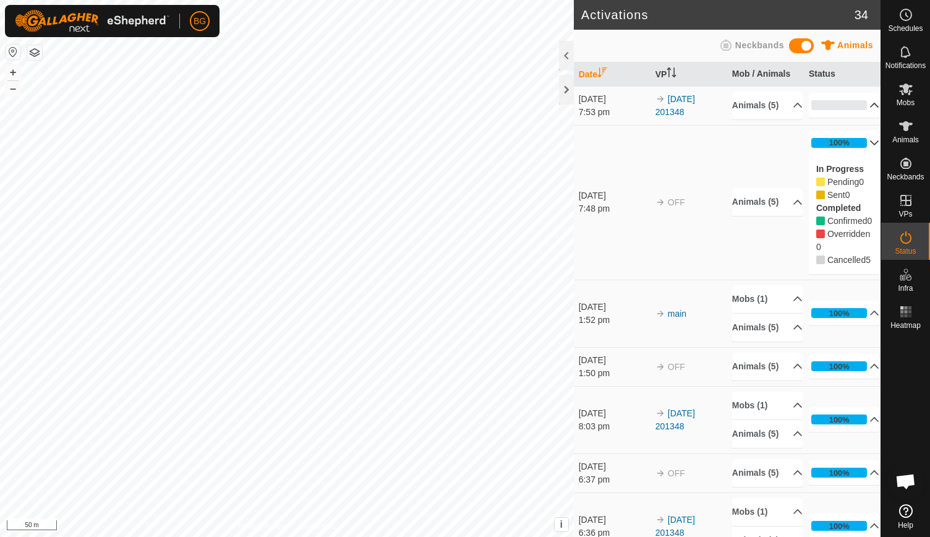
click at [859, 113] on p-accordion-header "0%" at bounding box center [844, 105] width 71 height 25
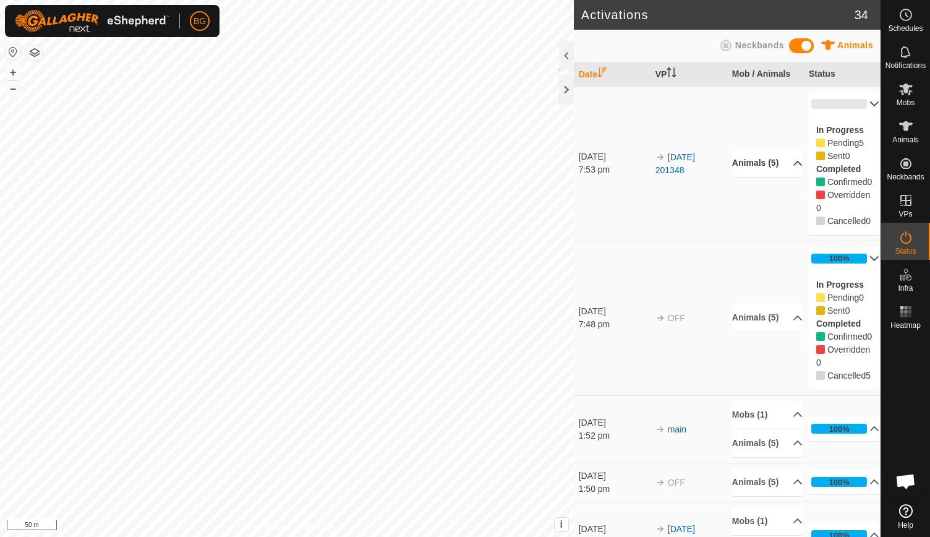
click at [781, 177] on p-accordion-header "Animals (5)" at bounding box center [768, 163] width 71 height 28
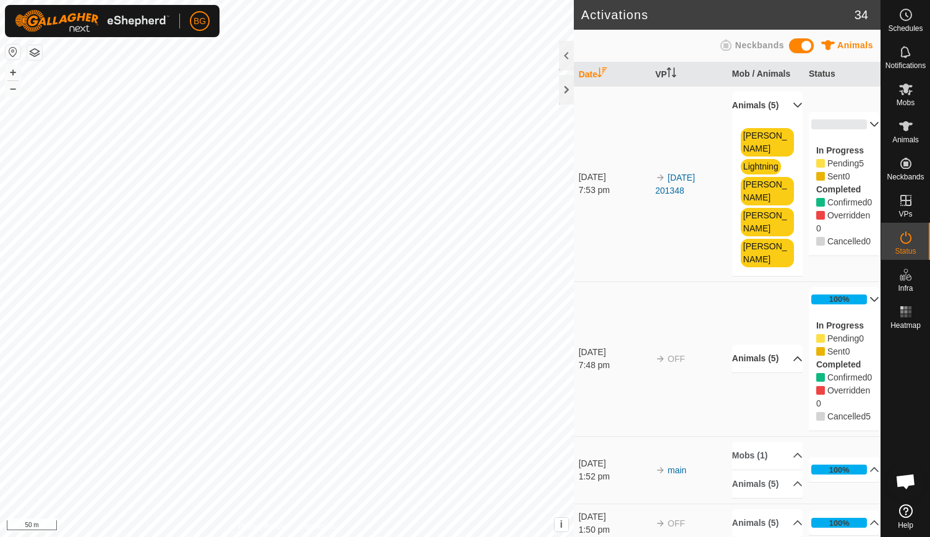
click at [784, 355] on p-accordion-header "Animals (5)" at bounding box center [768, 359] width 71 height 28
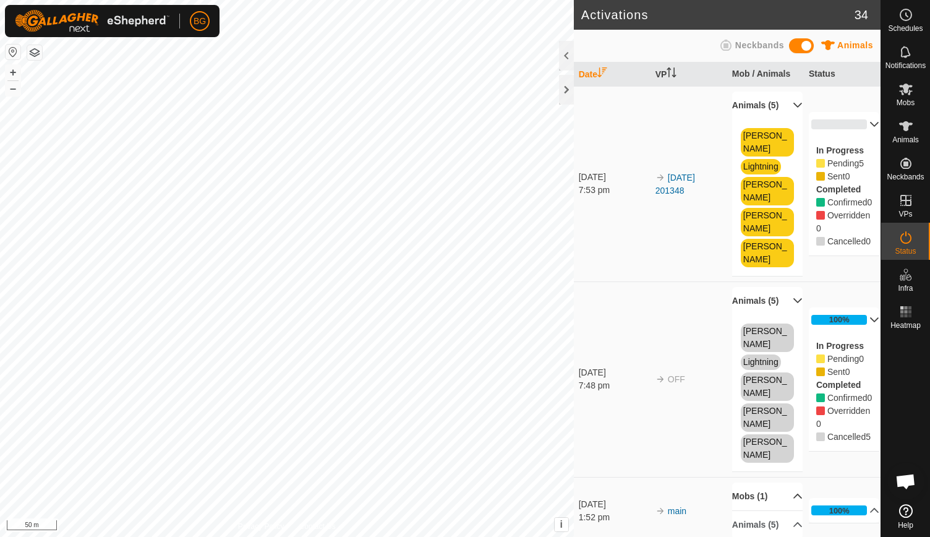
click at [784, 483] on p-accordion-header "Mobs (1)" at bounding box center [768, 497] width 71 height 28
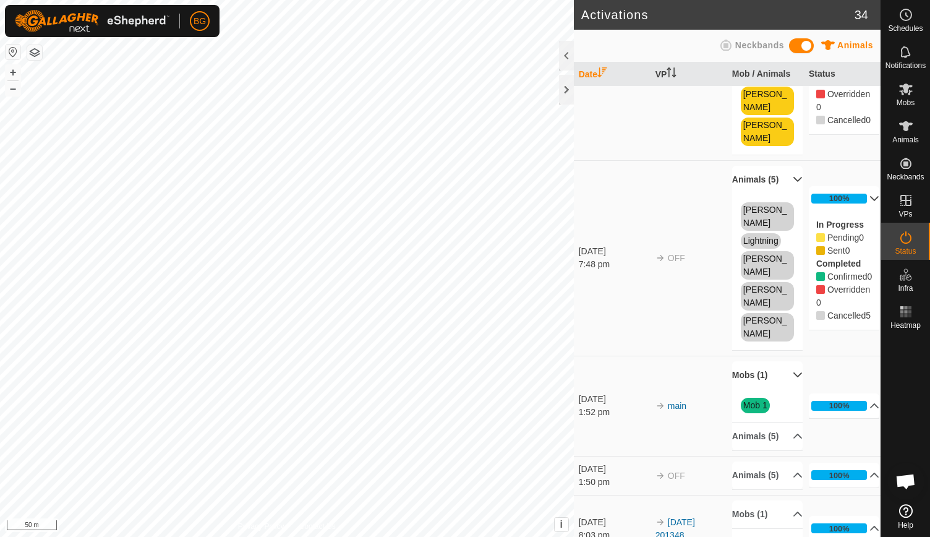
scroll to position [124, 0]
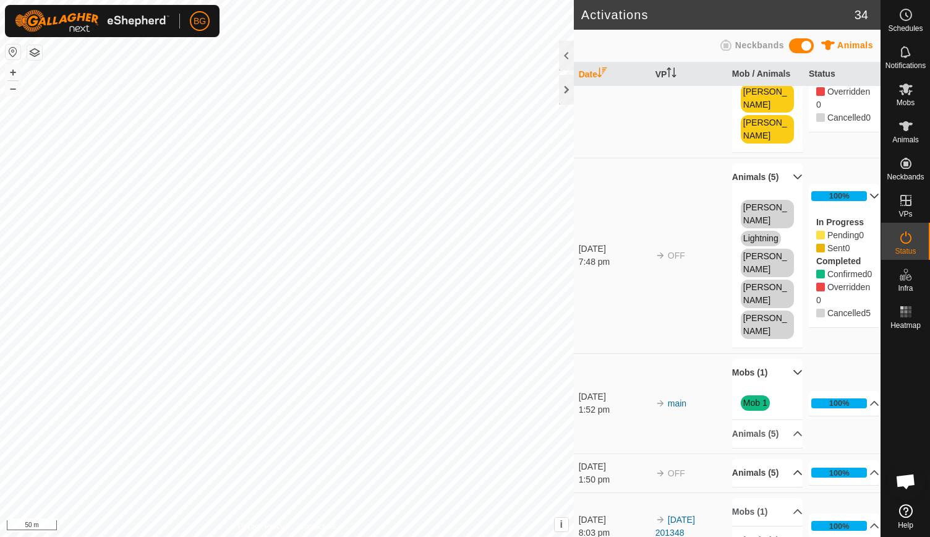
click at [786, 461] on p-accordion-header "Animals (5)" at bounding box center [768, 473] width 71 height 28
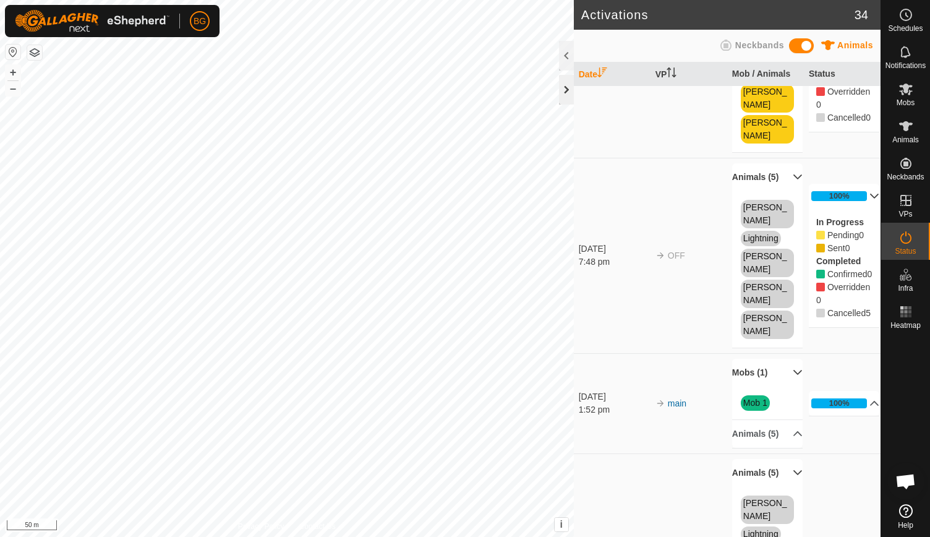
click at [563, 92] on div at bounding box center [566, 90] width 15 height 30
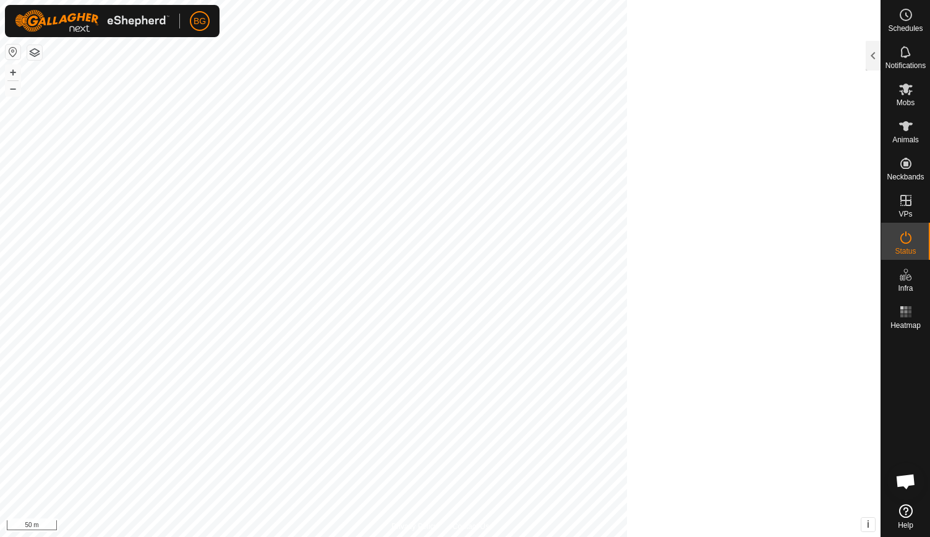
scroll to position [539, 0]
click at [909, 94] on icon at bounding box center [907, 90] width 14 height 12
click at [872, 46] on div at bounding box center [873, 56] width 15 height 30
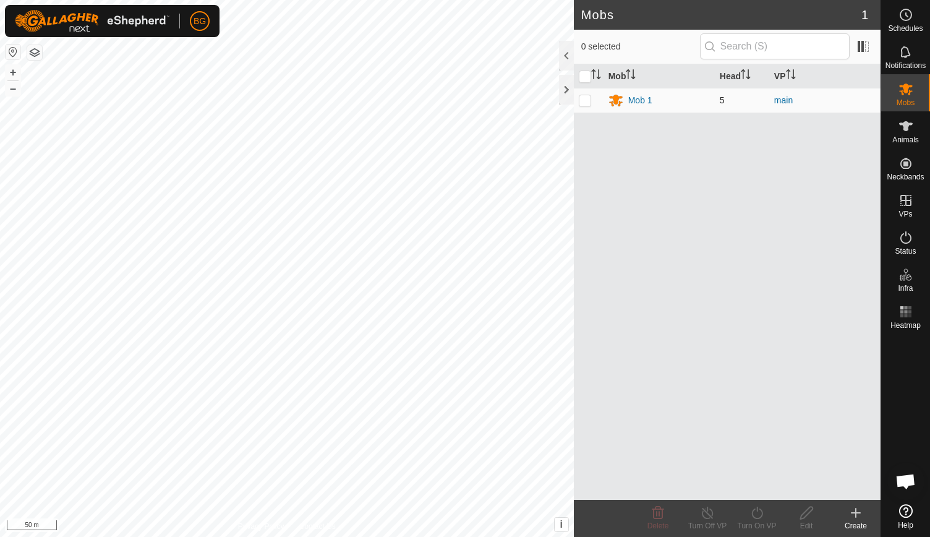
click at [588, 100] on p-checkbox at bounding box center [585, 100] width 12 height 10
checkbox input "true"
click at [709, 515] on line at bounding box center [708, 514] width 10 height 10
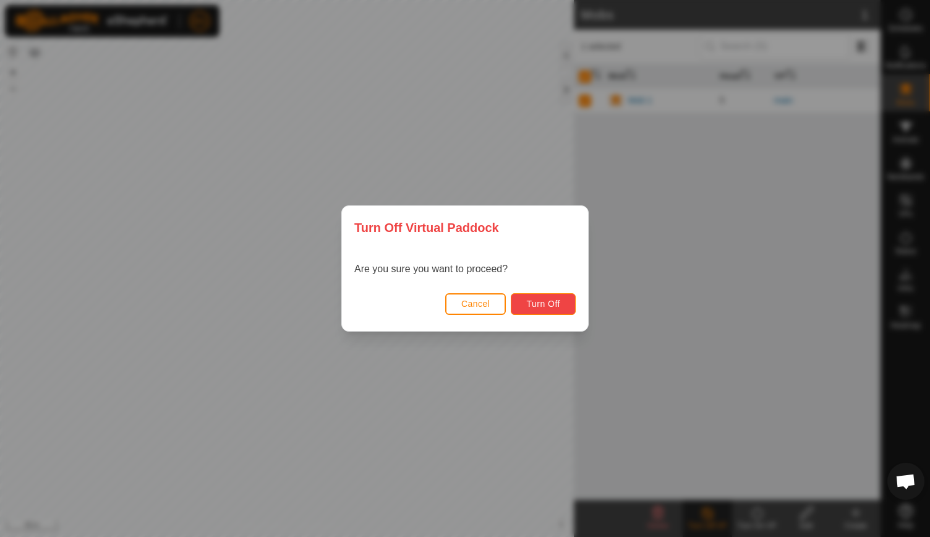
click at [549, 300] on span "Turn Off" at bounding box center [543, 304] width 34 height 10
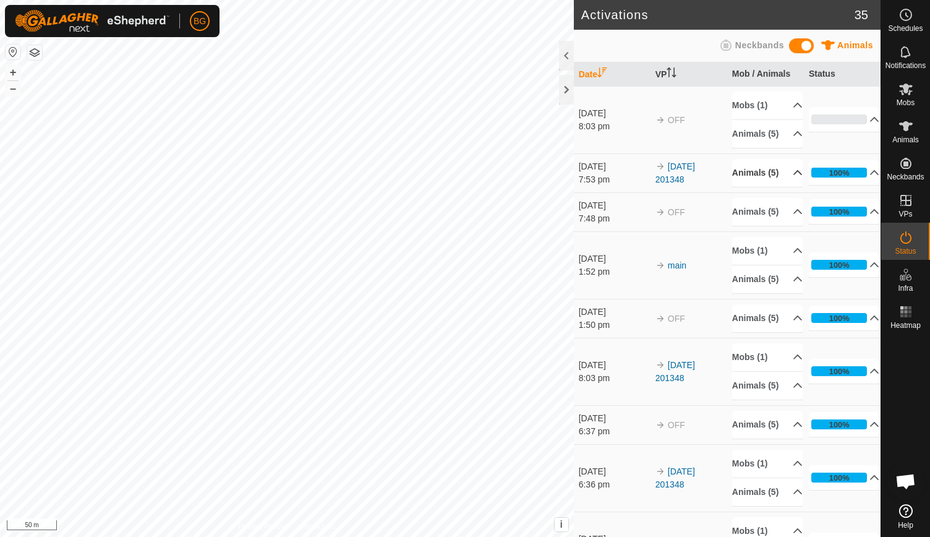
click at [784, 187] on p-accordion-header "Animals (5)" at bounding box center [768, 173] width 71 height 28
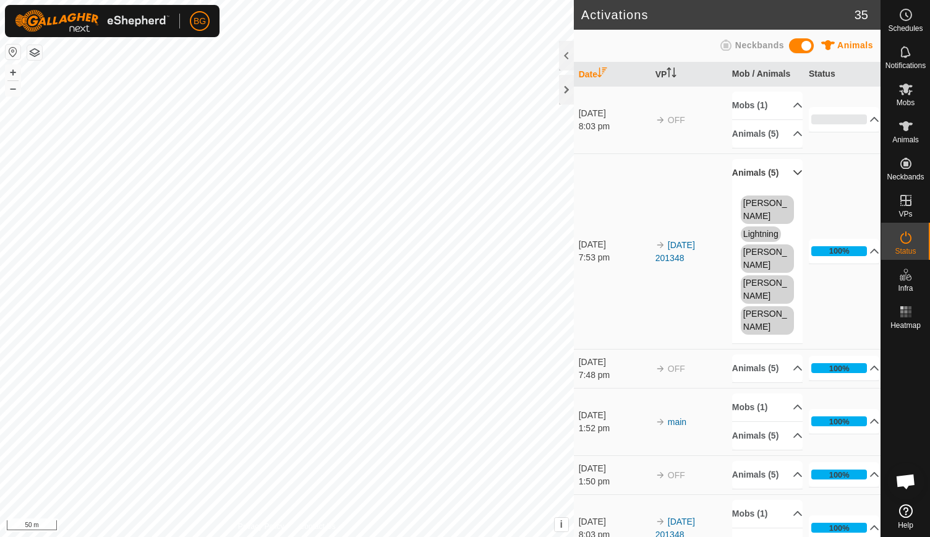
click at [784, 187] on p-accordion-header "Animals (5)" at bounding box center [768, 173] width 71 height 28
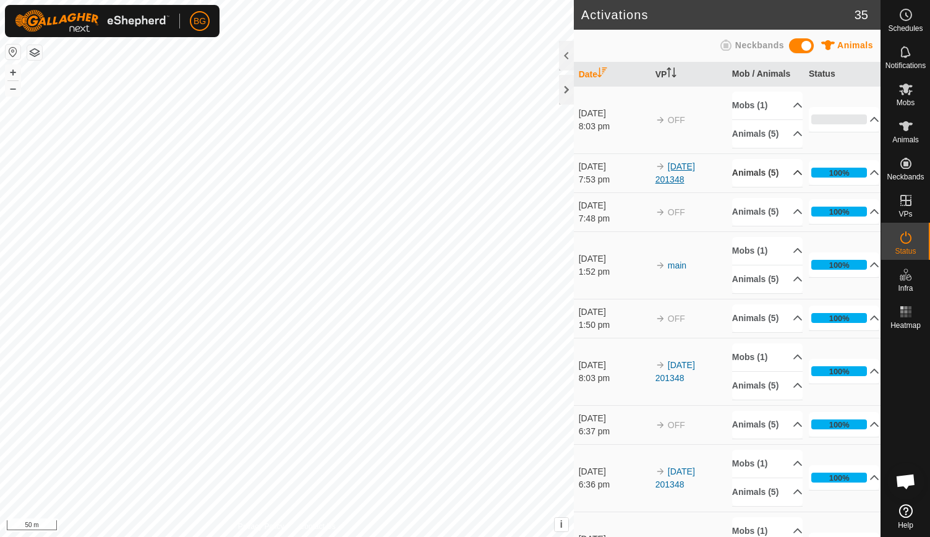
click at [683, 184] on link "[DATE] 201348" at bounding box center [676, 172] width 40 height 23
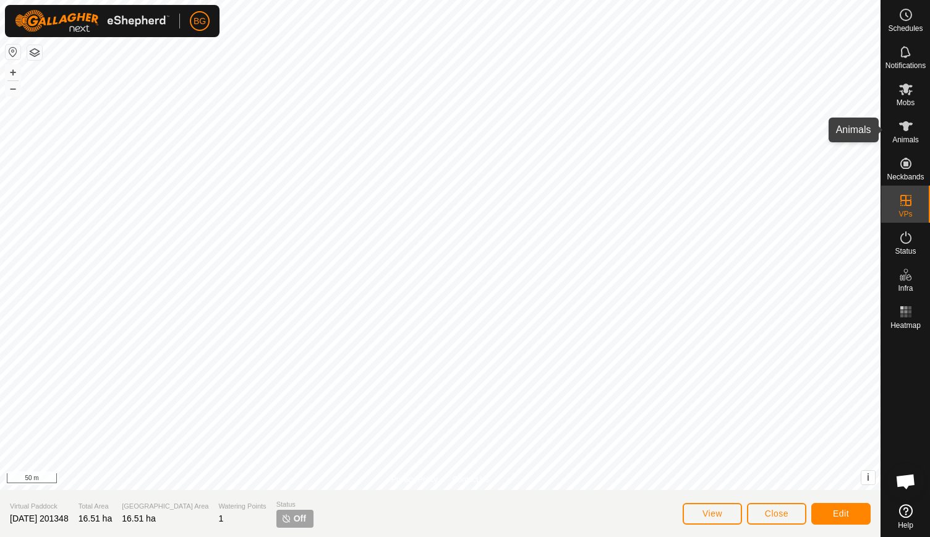
click at [906, 132] on icon at bounding box center [906, 126] width 15 height 15
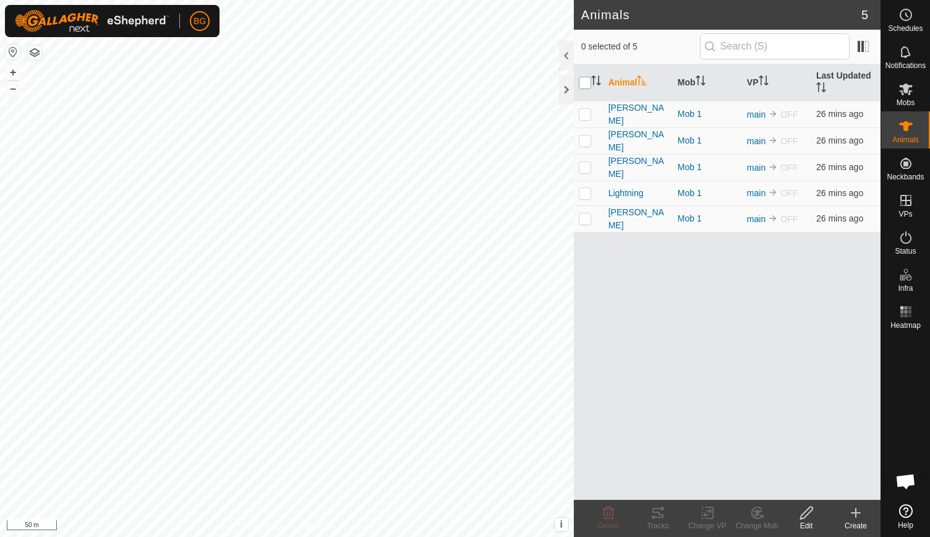
click at [588, 78] on input "checkbox" at bounding box center [585, 83] width 12 height 12
checkbox input "true"
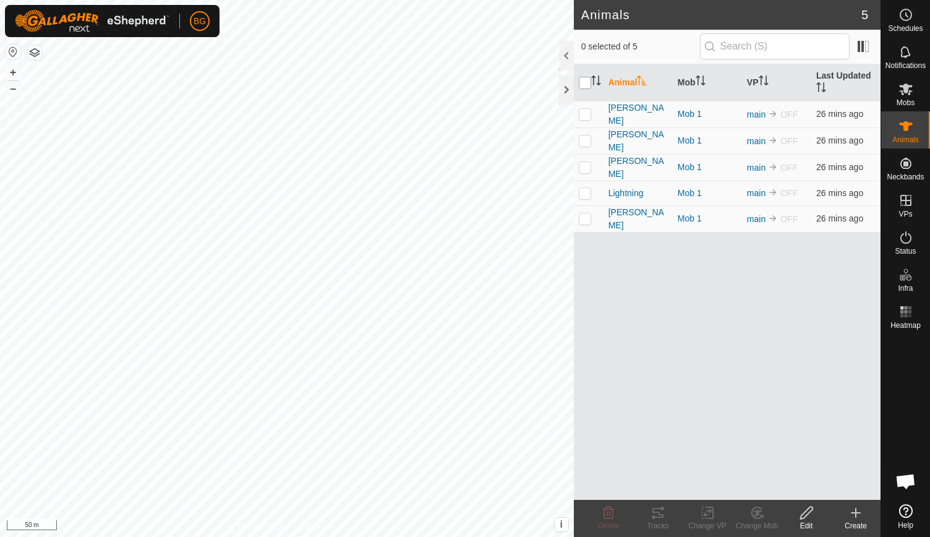
checkbox input "true"
click at [588, 78] on input "checkbox" at bounding box center [585, 83] width 12 height 12
checkbox input "false"
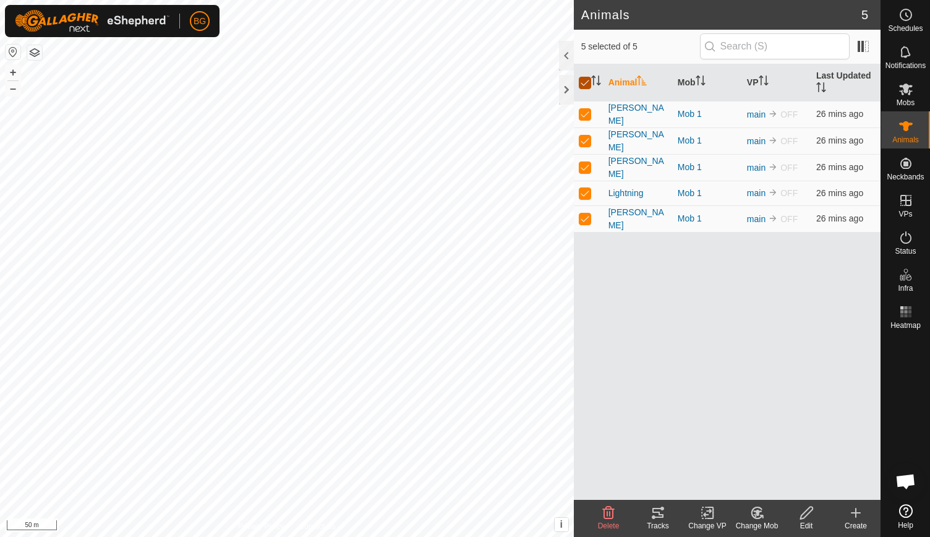
checkbox input "false"
click at [588, 78] on input "checkbox" at bounding box center [585, 83] width 12 height 12
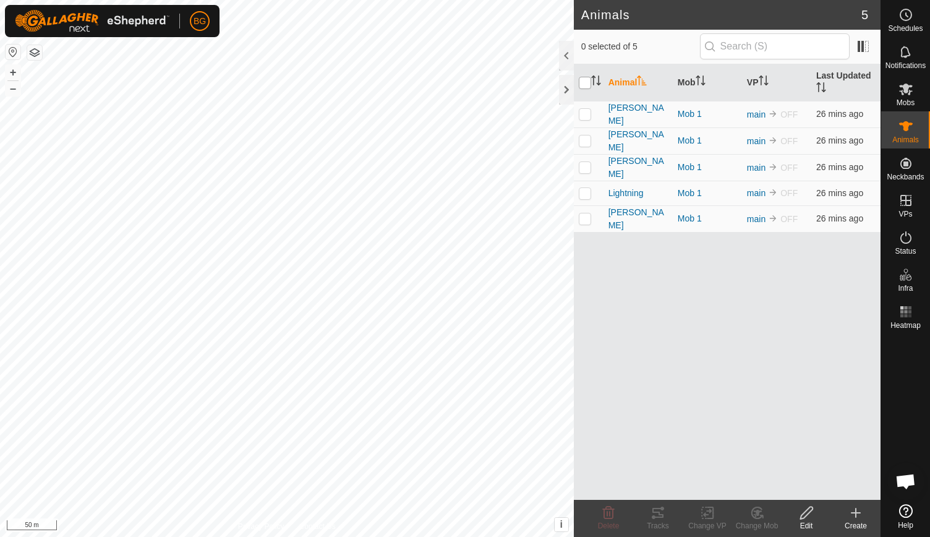
checkbox input "true"
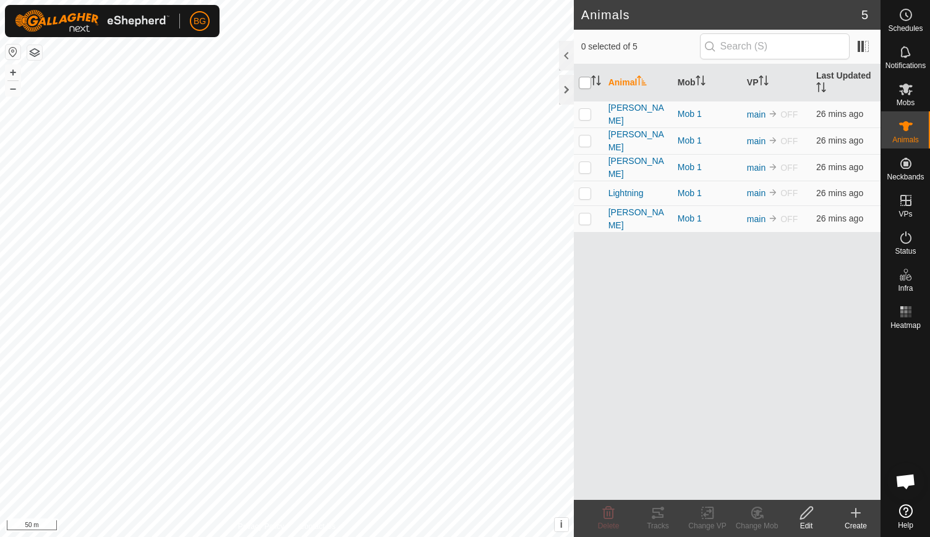
checkbox input "true"
click at [588, 78] on input "checkbox" at bounding box center [585, 83] width 12 height 12
checkbox input "false"
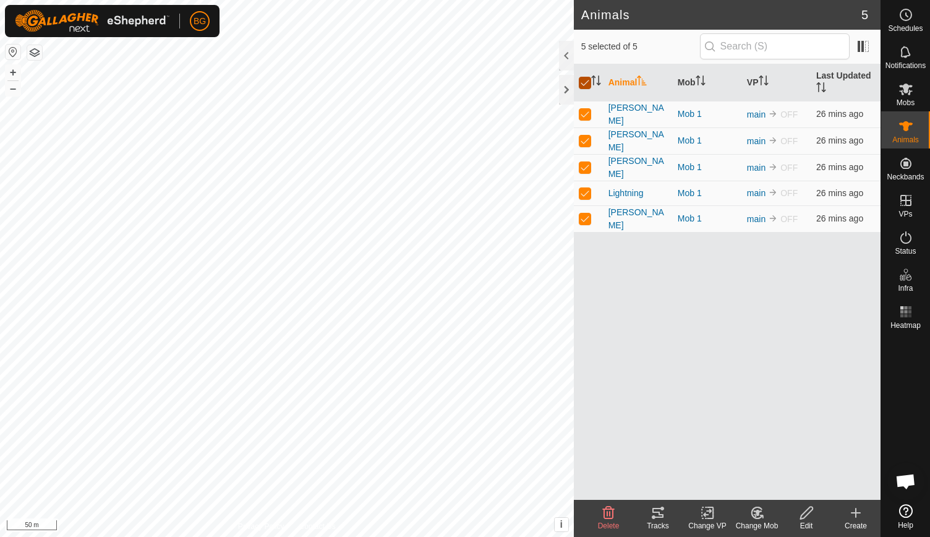
checkbox input "false"
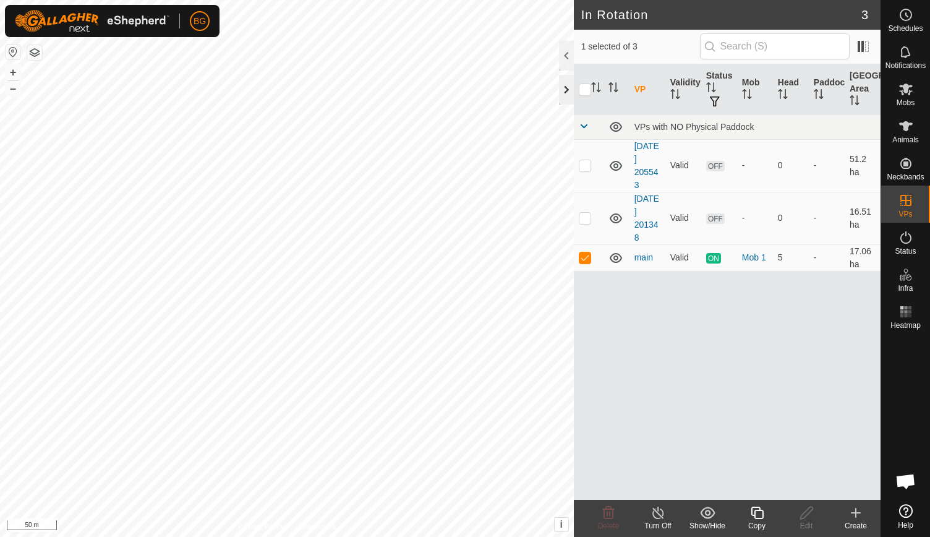
checkbox input "true"
checkbox input "false"
click at [648, 215] on td "[DATE] 201348" at bounding box center [648, 218] width 36 height 53
click at [647, 211] on link "[DATE] 201348" at bounding box center [647, 218] width 25 height 49
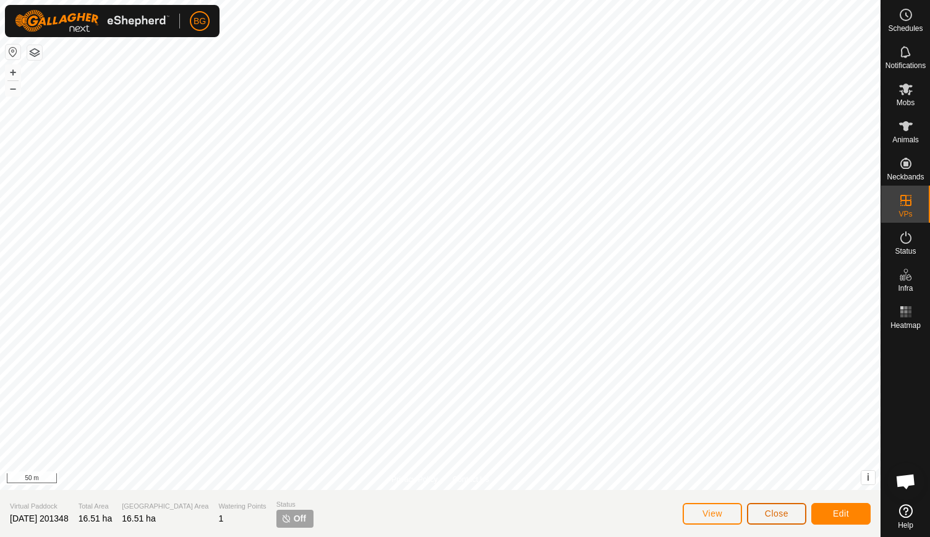
click at [780, 521] on button "Close" at bounding box center [776, 514] width 59 height 22
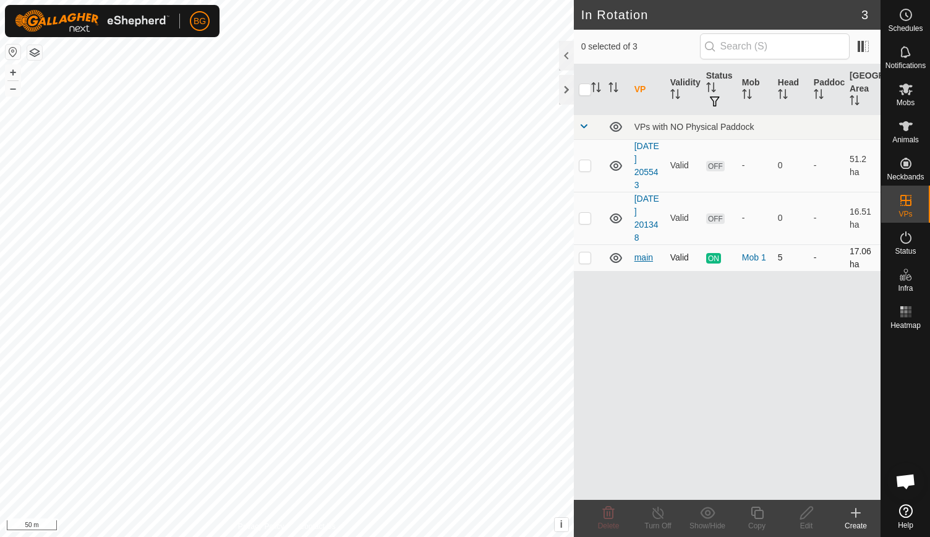
click at [640, 253] on link "main" at bounding box center [644, 257] width 19 height 10
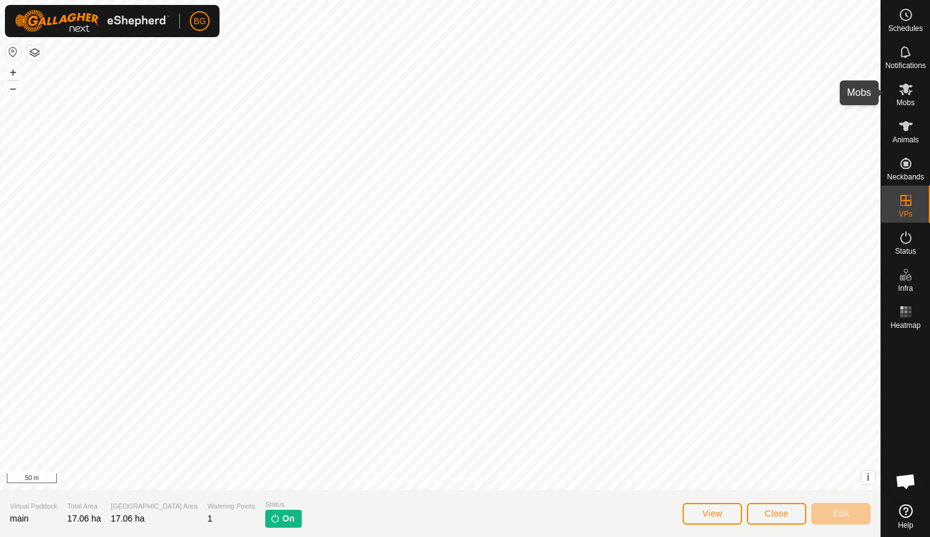
click at [906, 90] on icon at bounding box center [907, 90] width 14 height 12
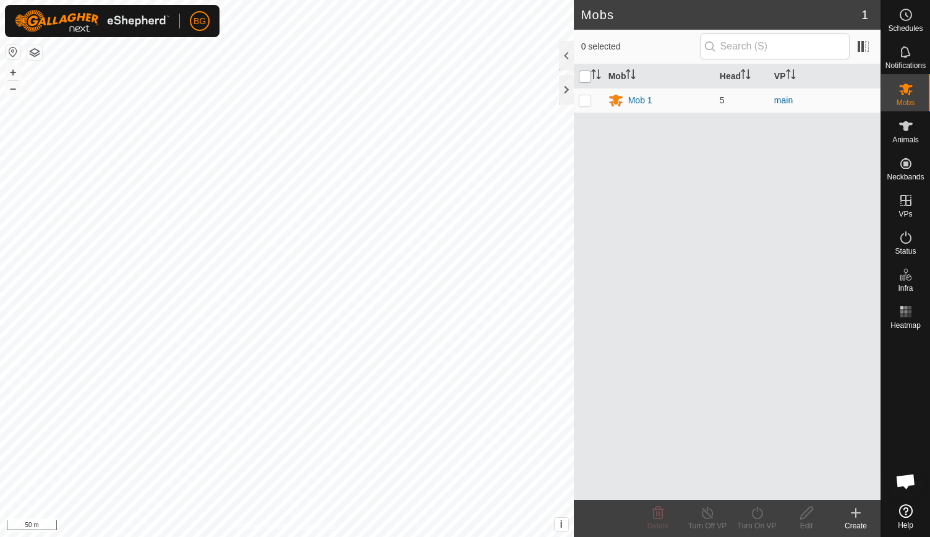
click at [586, 76] on input "checkbox" at bounding box center [585, 77] width 12 height 12
checkbox input "true"
click at [584, 74] on input "checkbox" at bounding box center [585, 77] width 12 height 12
checkbox input "false"
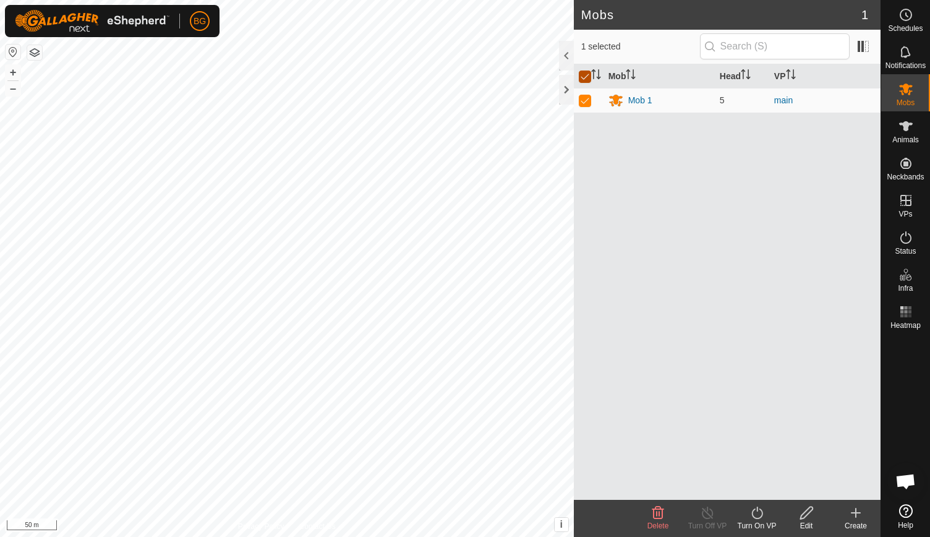
checkbox input "false"
click at [561, 84] on div at bounding box center [566, 90] width 15 height 30
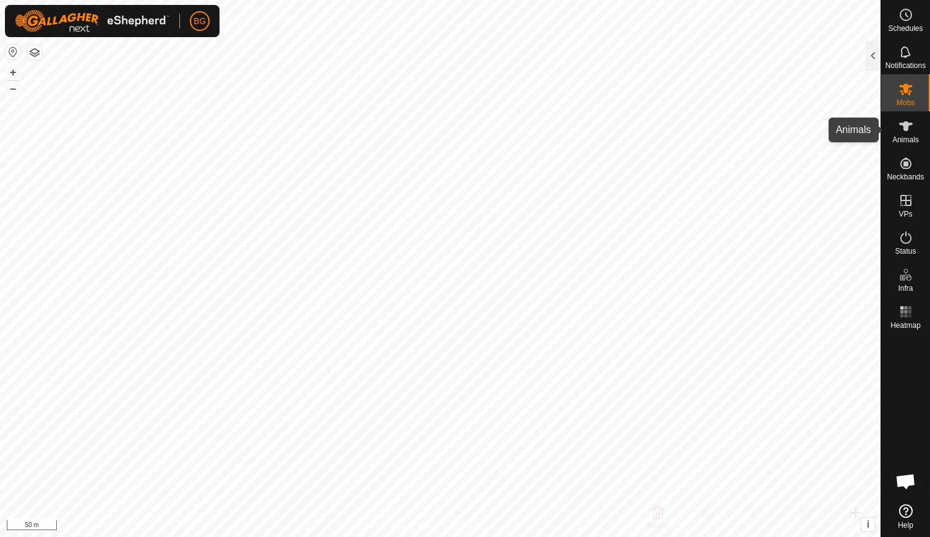
click at [906, 139] on span "Animals" at bounding box center [906, 139] width 27 height 7
click at [872, 55] on div at bounding box center [873, 56] width 15 height 30
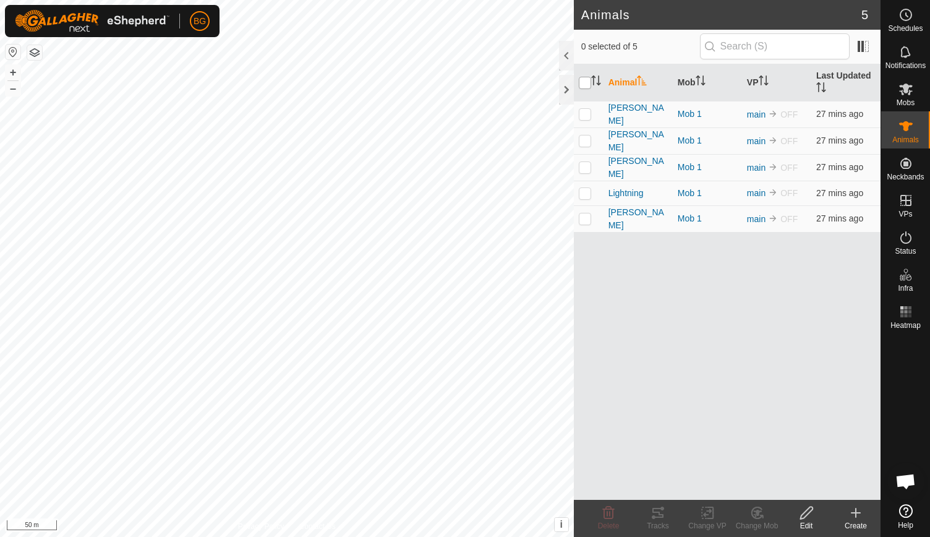
click at [580, 81] on input "checkbox" at bounding box center [585, 83] width 12 height 12
checkbox input "true"
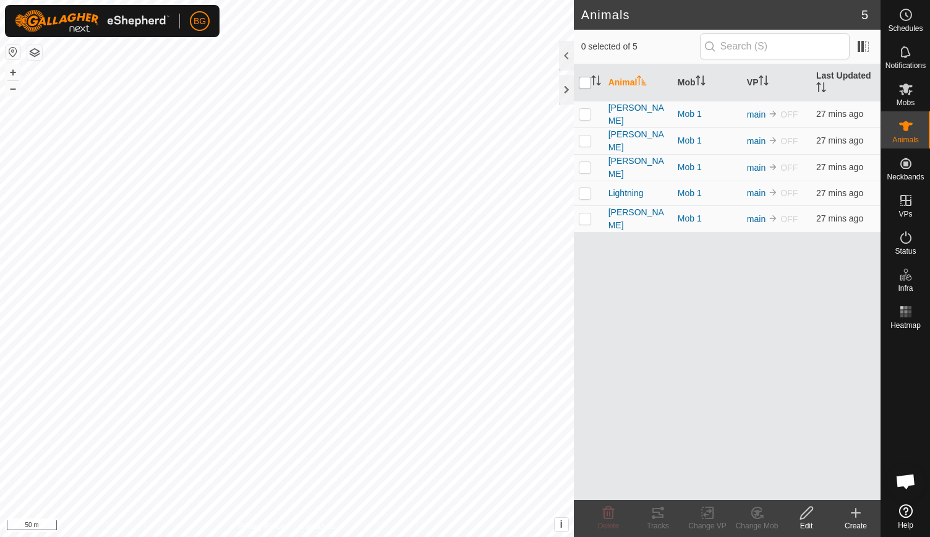
checkbox input "true"
click at [700, 517] on icon at bounding box center [707, 512] width 15 height 15
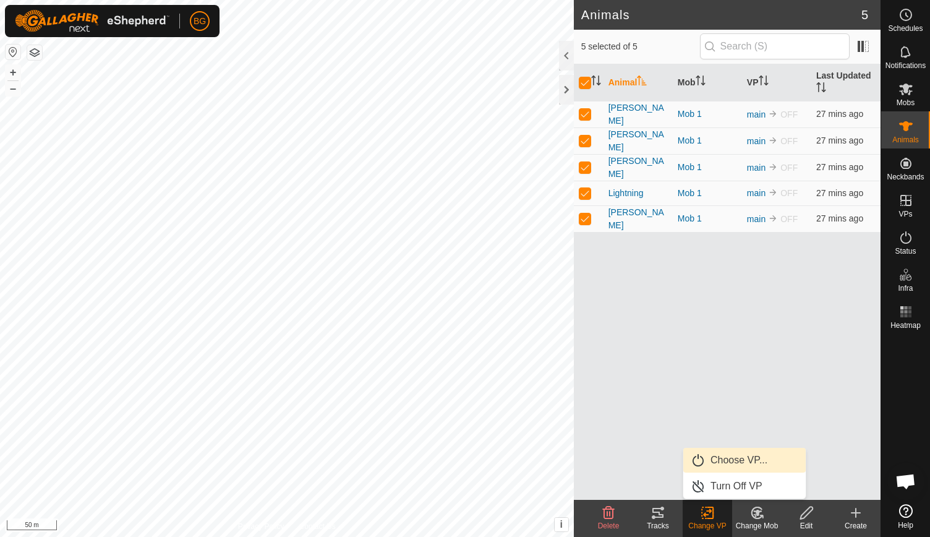
click at [731, 460] on link "Choose VP..." at bounding box center [745, 460] width 122 height 25
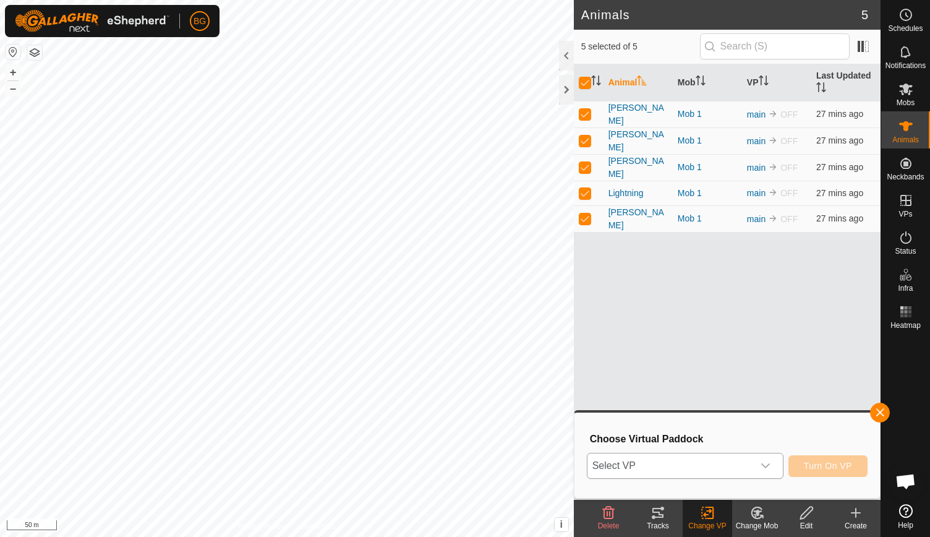
click at [768, 466] on icon "dropdown trigger" at bounding box center [766, 465] width 9 height 5
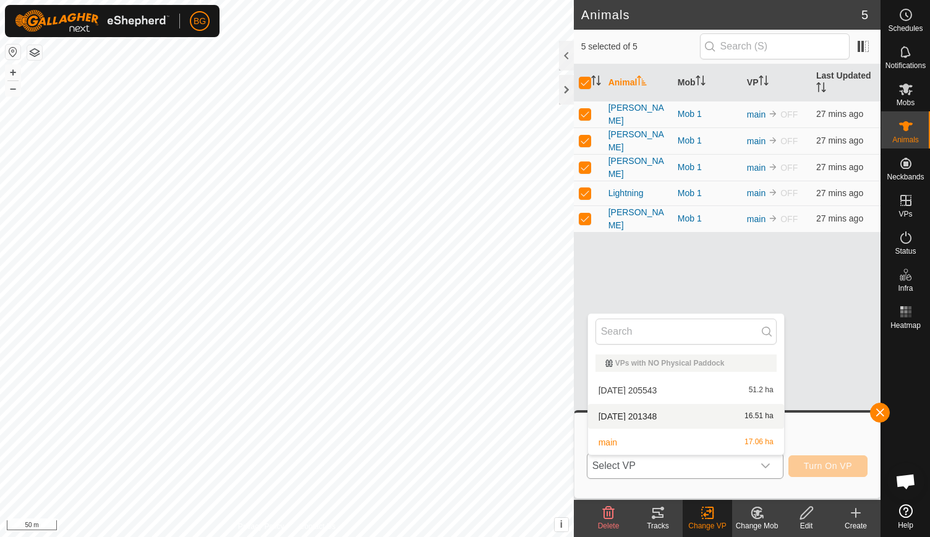
click at [694, 411] on li "[DATE] 201348 16.51 ha" at bounding box center [686, 416] width 196 height 25
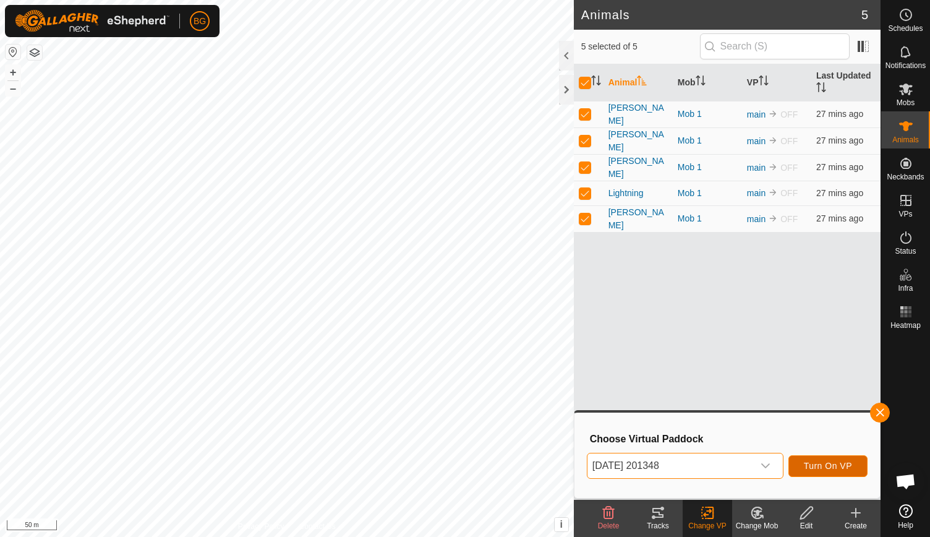
click at [819, 466] on span "Turn On VP" at bounding box center [828, 466] width 48 height 10
